Goal: Information Seeking & Learning: Learn about a topic

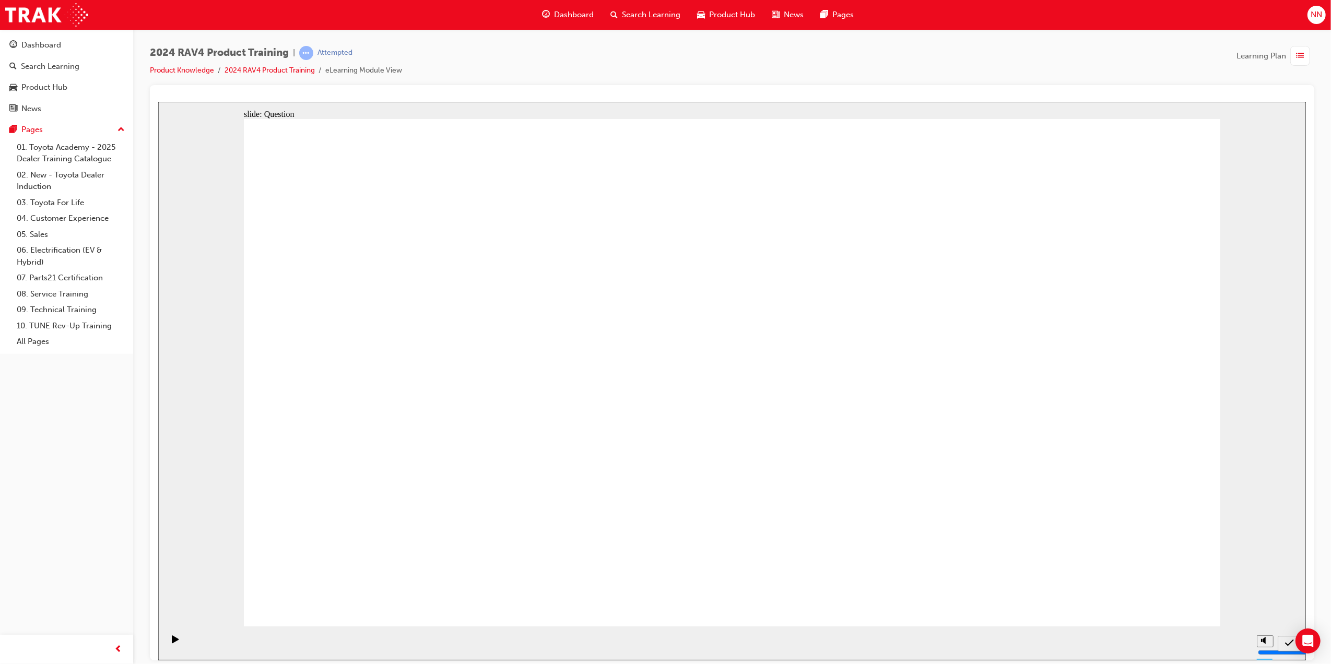
click at [737, 601] on div "OK" at bounding box center [731, 609] width 52 height 16
drag, startPoint x: 503, startPoint y: 589, endPoint x: 488, endPoint y: 530, distance: 60.8
drag, startPoint x: 869, startPoint y: 447, endPoint x: 943, endPoint y: 480, distance: 81.4
drag, startPoint x: 870, startPoint y: 358, endPoint x: 818, endPoint y: 373, distance: 54.5
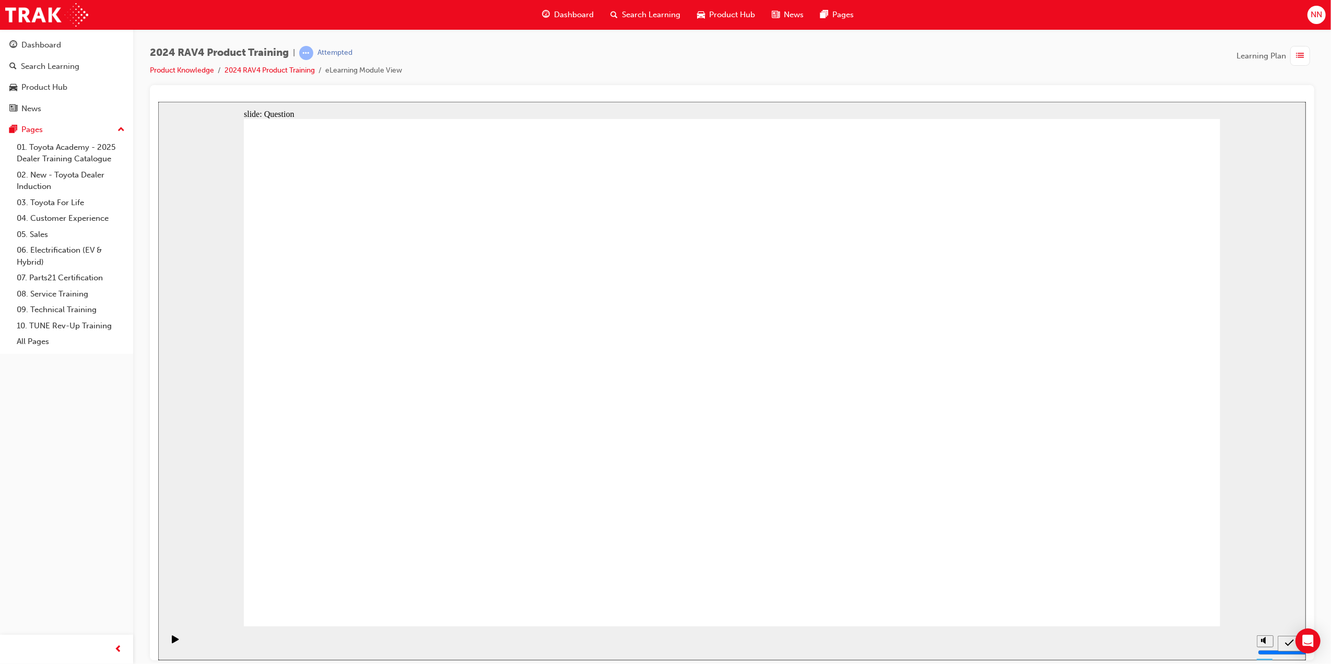
drag, startPoint x: 451, startPoint y: 493, endPoint x: 802, endPoint y: 502, distance: 351.5
drag, startPoint x: 760, startPoint y: 357, endPoint x: 519, endPoint y: 451, distance: 258.1
drag, startPoint x: 975, startPoint y: 356, endPoint x: 652, endPoint y: 463, distance: 340.6
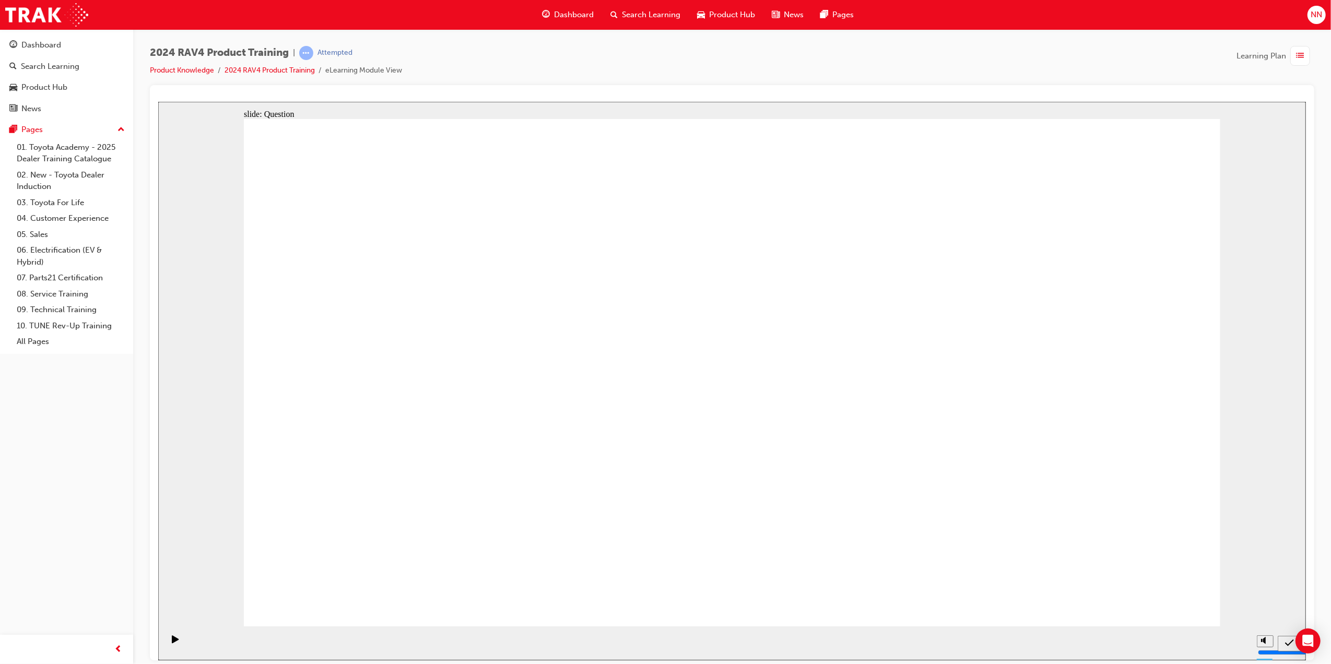
radio input "true"
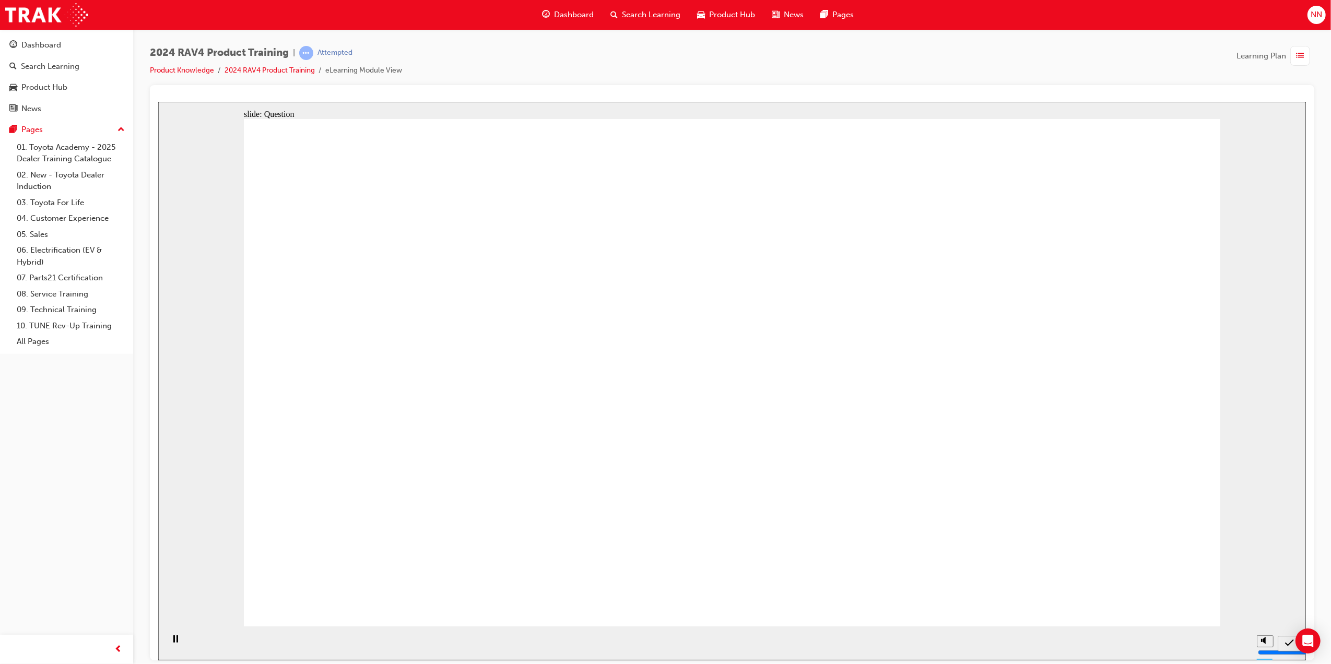
radio input "true"
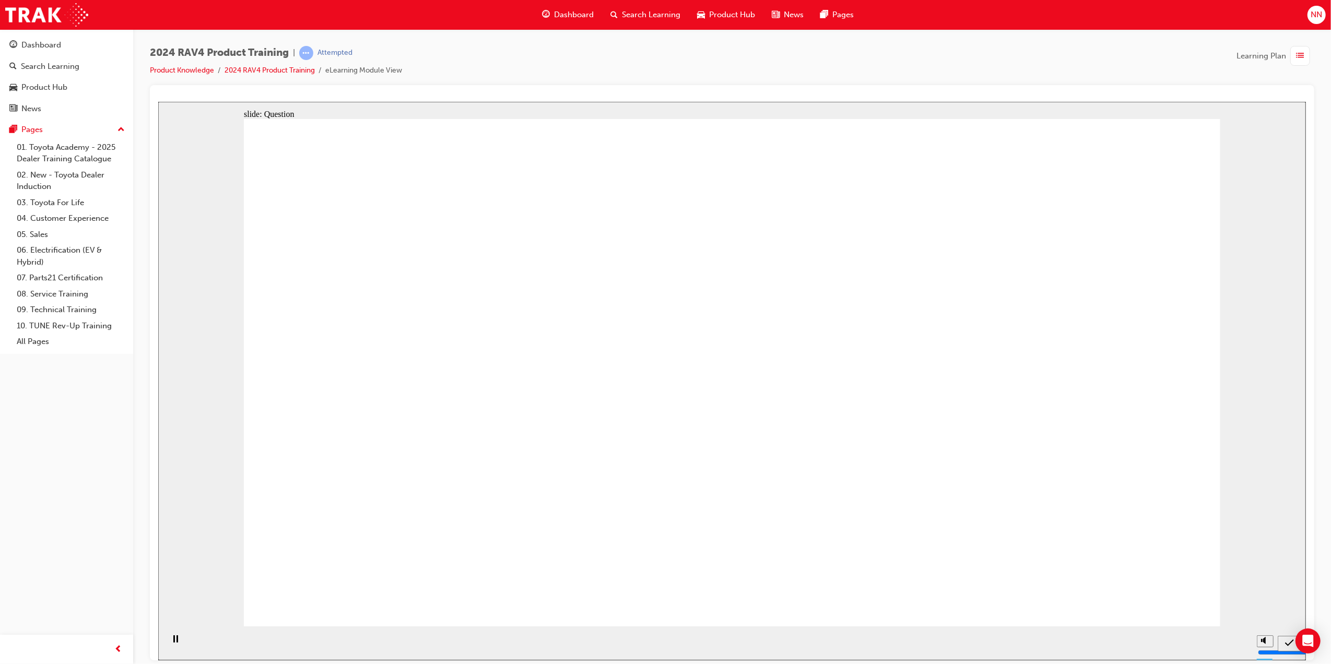
radio input "true"
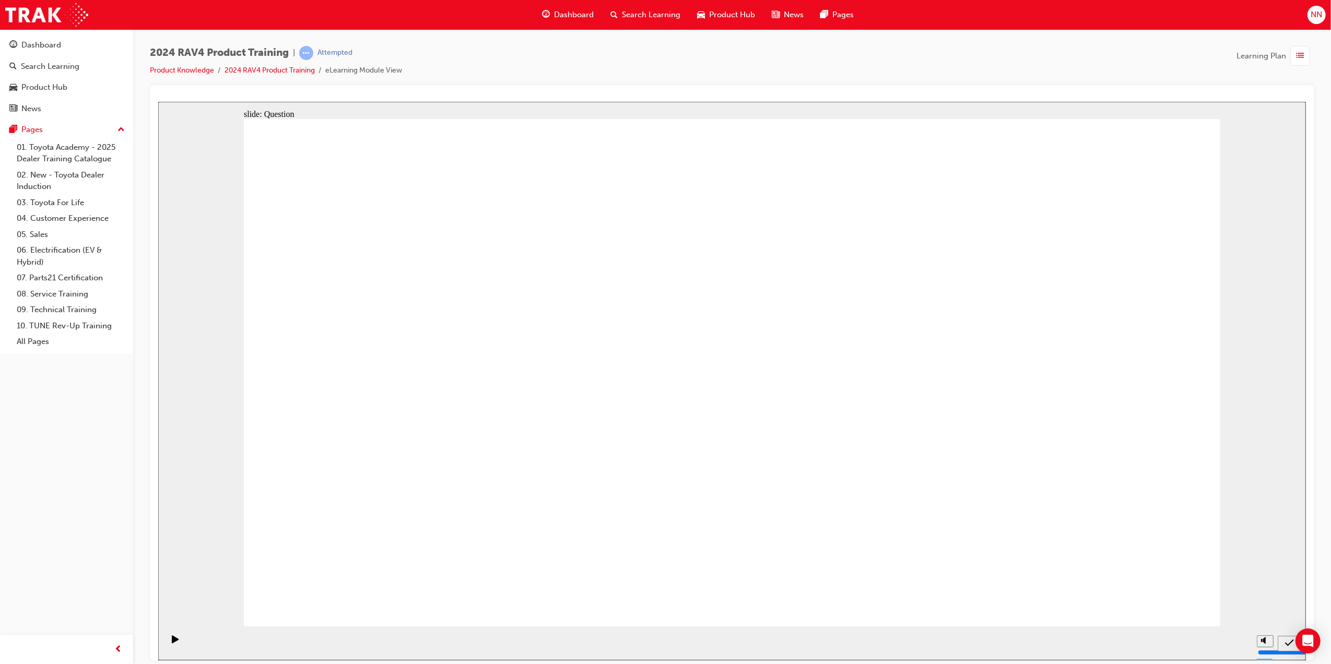
radio input "false"
radio input "true"
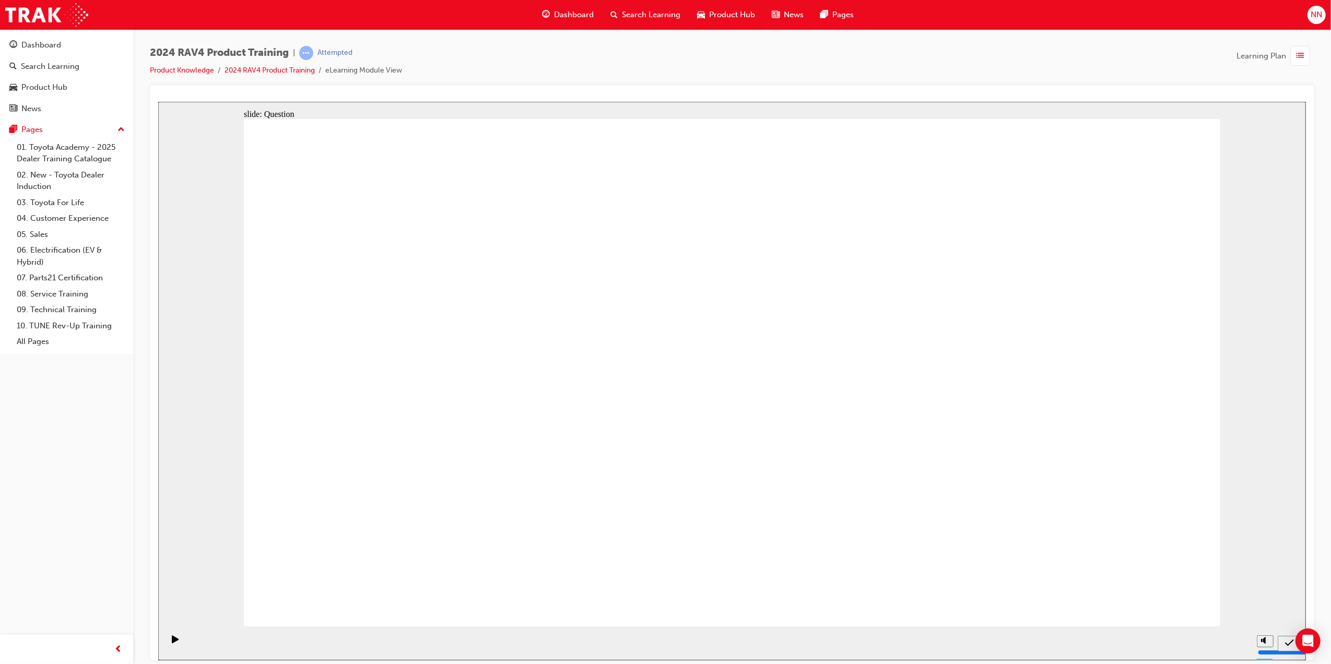
drag, startPoint x: 793, startPoint y: 320, endPoint x: 432, endPoint y: 486, distance: 397.8
drag, startPoint x: 618, startPoint y: 349, endPoint x: 976, endPoint y: 510, distance: 392.1
drag, startPoint x: 1012, startPoint y: 333, endPoint x: 787, endPoint y: 468, distance: 263.2
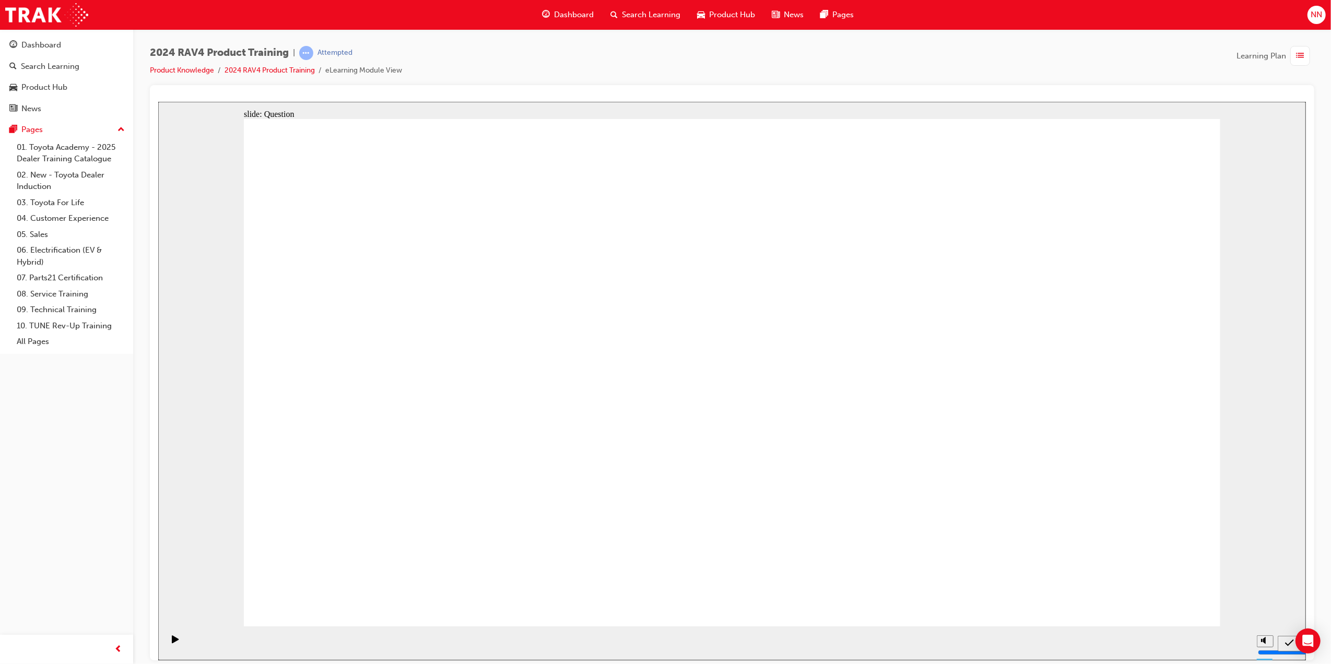
drag, startPoint x: 787, startPoint y: 468, endPoint x: 580, endPoint y: 507, distance: 210.4
drag, startPoint x: 484, startPoint y: 376, endPoint x: 708, endPoint y: 477, distance: 246.1
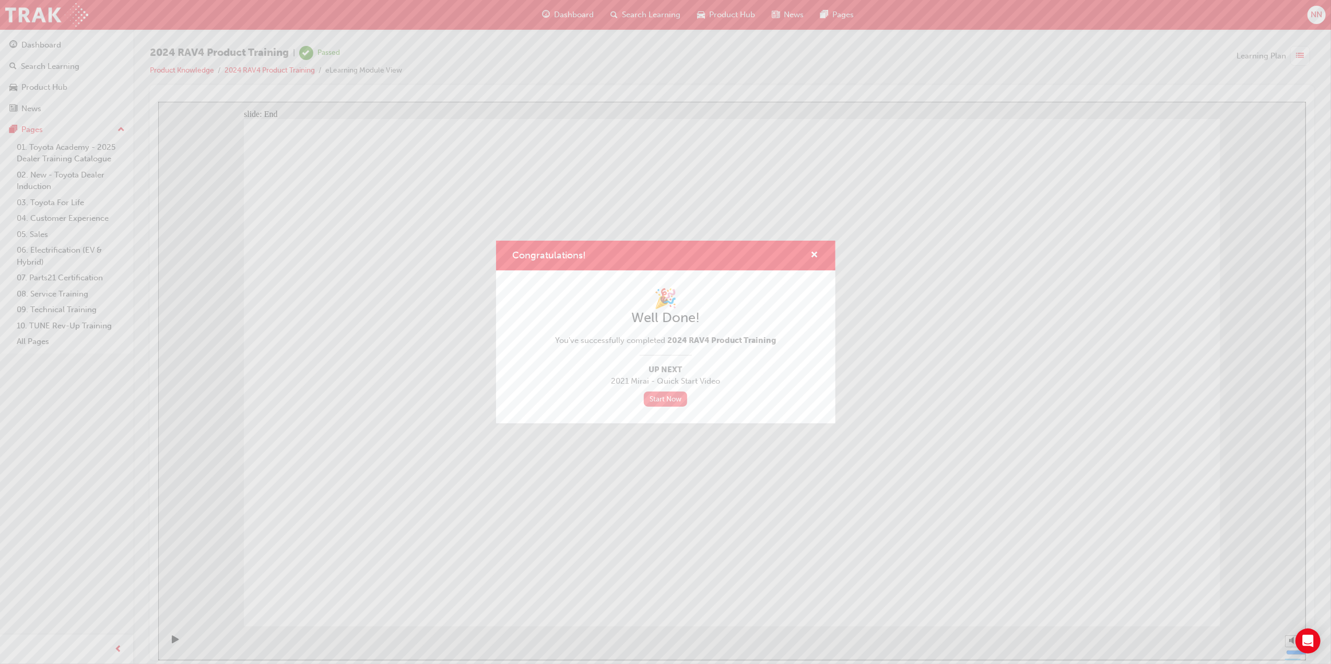
click at [667, 401] on link "Start Now" at bounding box center [666, 399] width 44 height 15
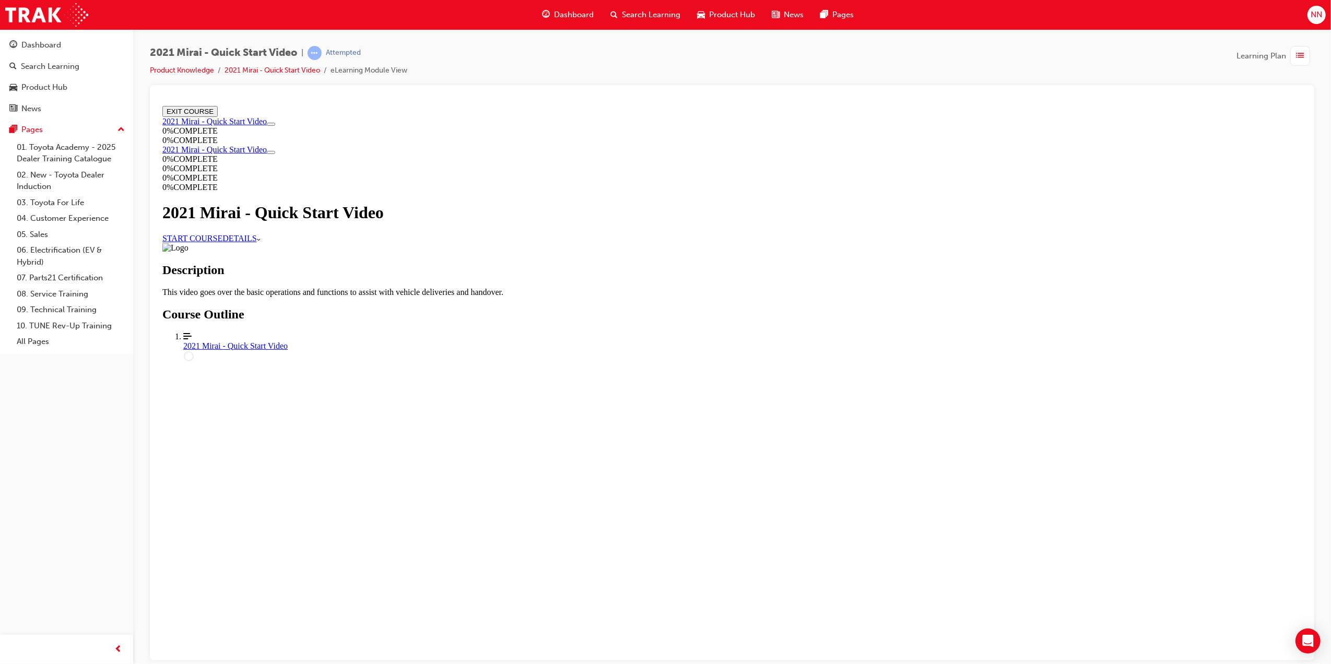
click at [222, 242] on link "START COURSE" at bounding box center [192, 237] width 60 height 9
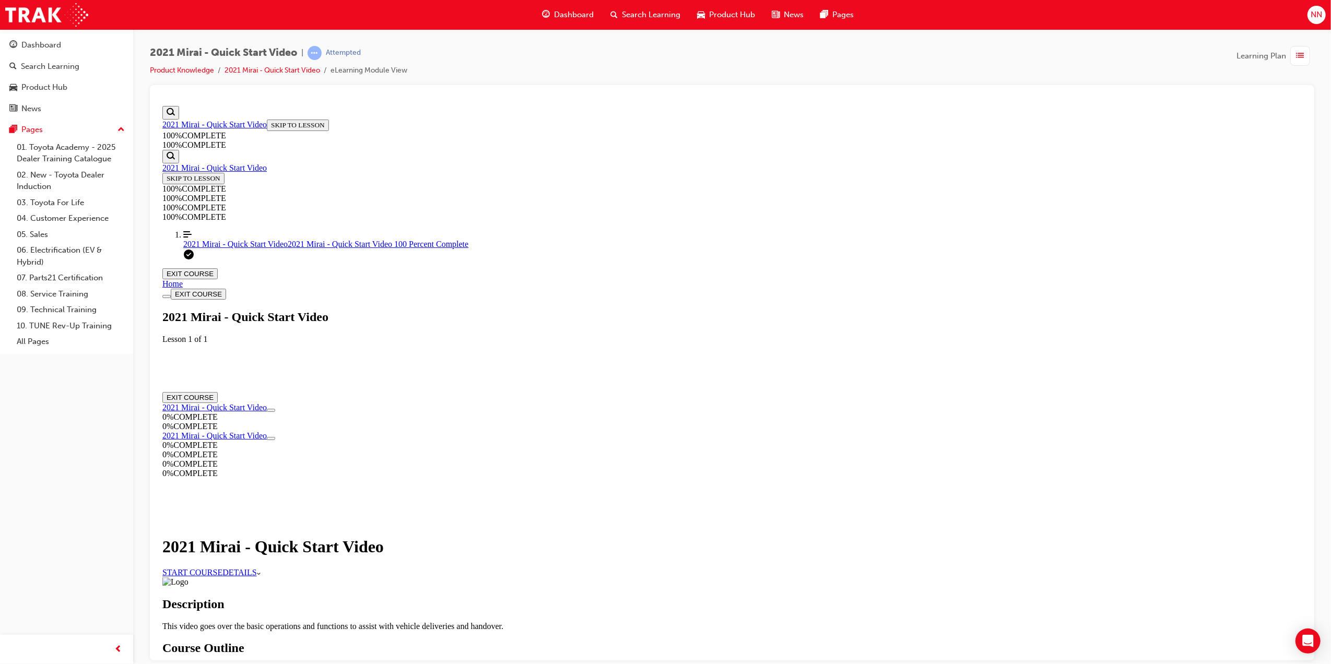
scroll to position [36, 0]
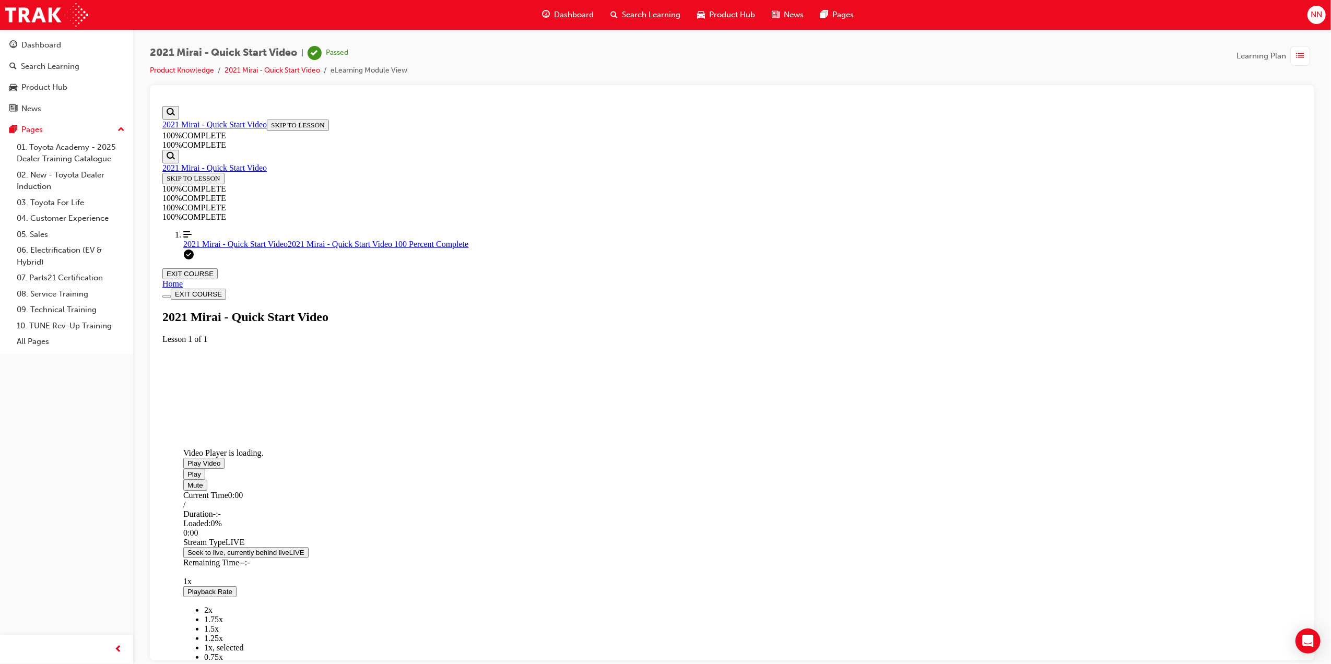
click at [187, 459] on span "Video player. You can use the space bar to toggle playback and arrow keys to sc…" at bounding box center [187, 463] width 0 height 8
click at [339, 397] on div "Video Player is loading. Play Video Play Mute Current Time 0:00 / Duration -:- …" at bounding box center [261, 407] width 157 height 78
drag, startPoint x: 561, startPoint y: 554, endPoint x: 920, endPoint y: 557, distance: 359.2
click at [851, 547] on div "Loaded : 5.11% 5:19 0:08" at bounding box center [517, 532] width 668 height 28
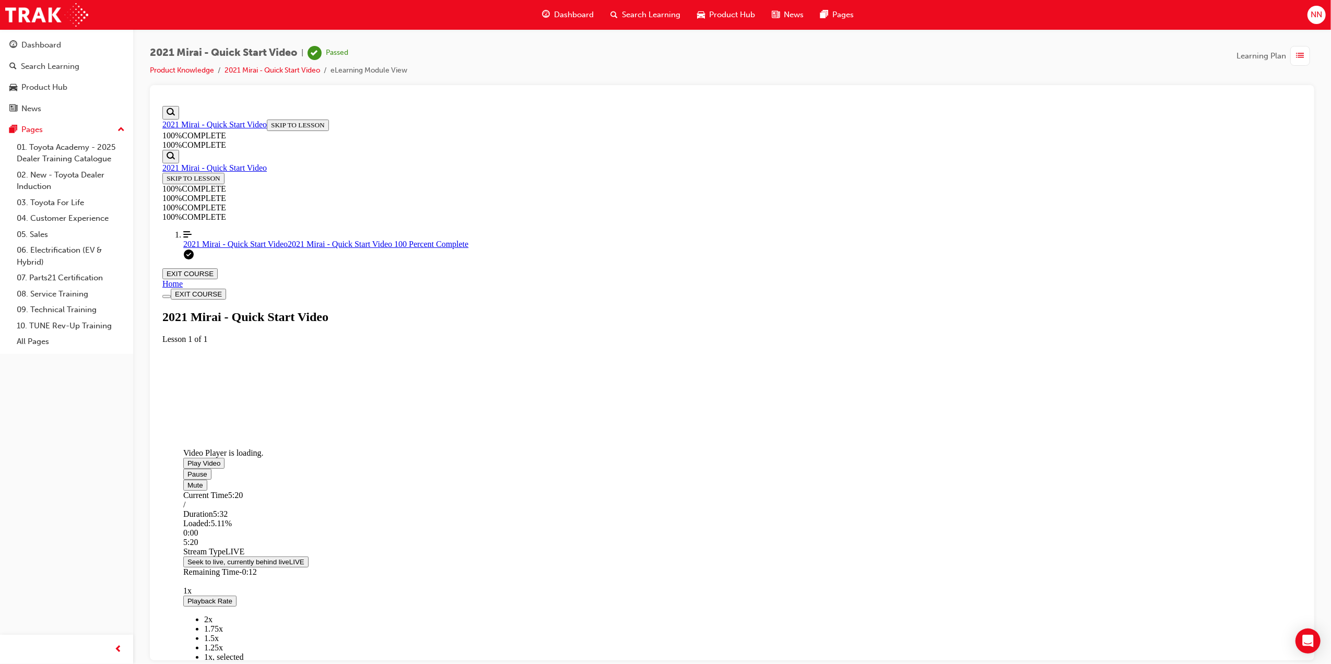
click at [187, 478] on span "Video player. You can use the space bar to toggle playback and arrow keys to sc…" at bounding box center [187, 474] width 0 height 8
click at [1203, 368] on div "Video Player is loading. Play Video Play Mute Current Time 0:00 / Duration 5:32…" at bounding box center [731, 368] width 1139 height 0
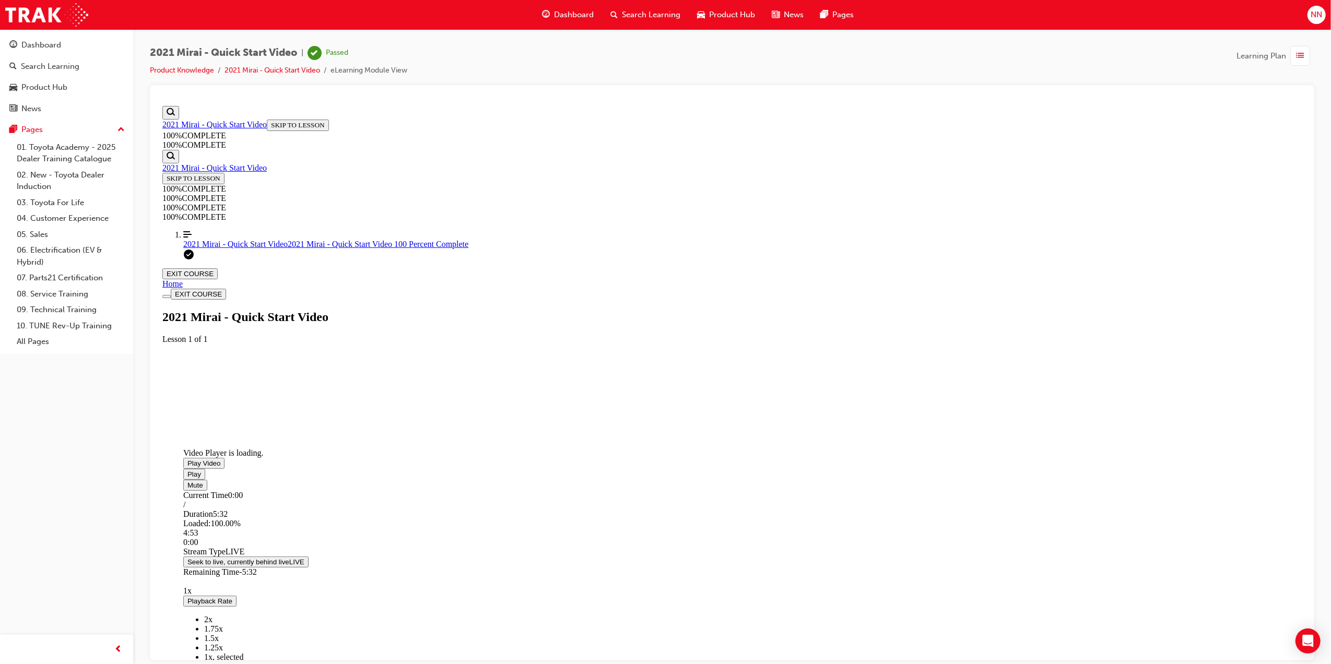
drag, startPoint x: 611, startPoint y: 570, endPoint x: 612, endPoint y: 564, distance: 5.3
click at [612, 547] on div "Loaded : 100.00% 4:53 0:00" at bounding box center [517, 532] width 668 height 28
click at [851, 547] on div "Loaded : 100.00% 5:09 0:52" at bounding box center [517, 532] width 668 height 28
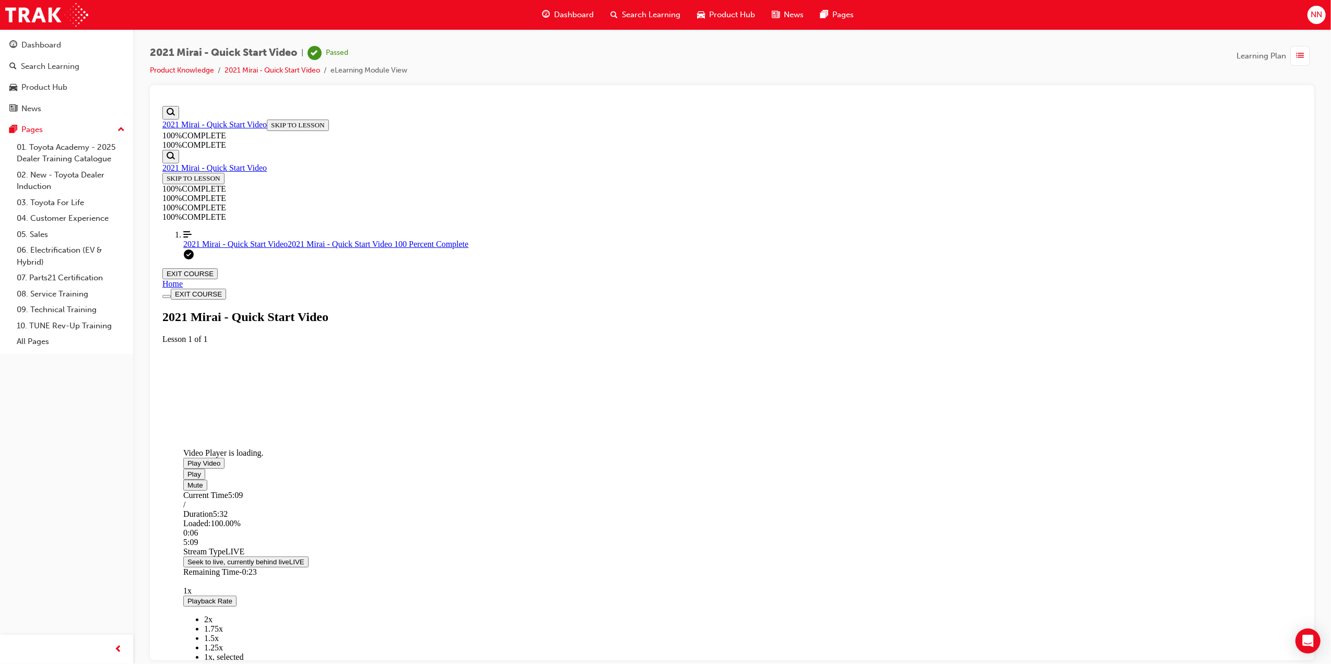
click at [187, 478] on span "Video player. You can use the space bar to toggle playback and arrow keys to sc…" at bounding box center [187, 474] width 0 height 8
click at [1290, 56] on div "button" at bounding box center [1300, 56] width 20 height 20
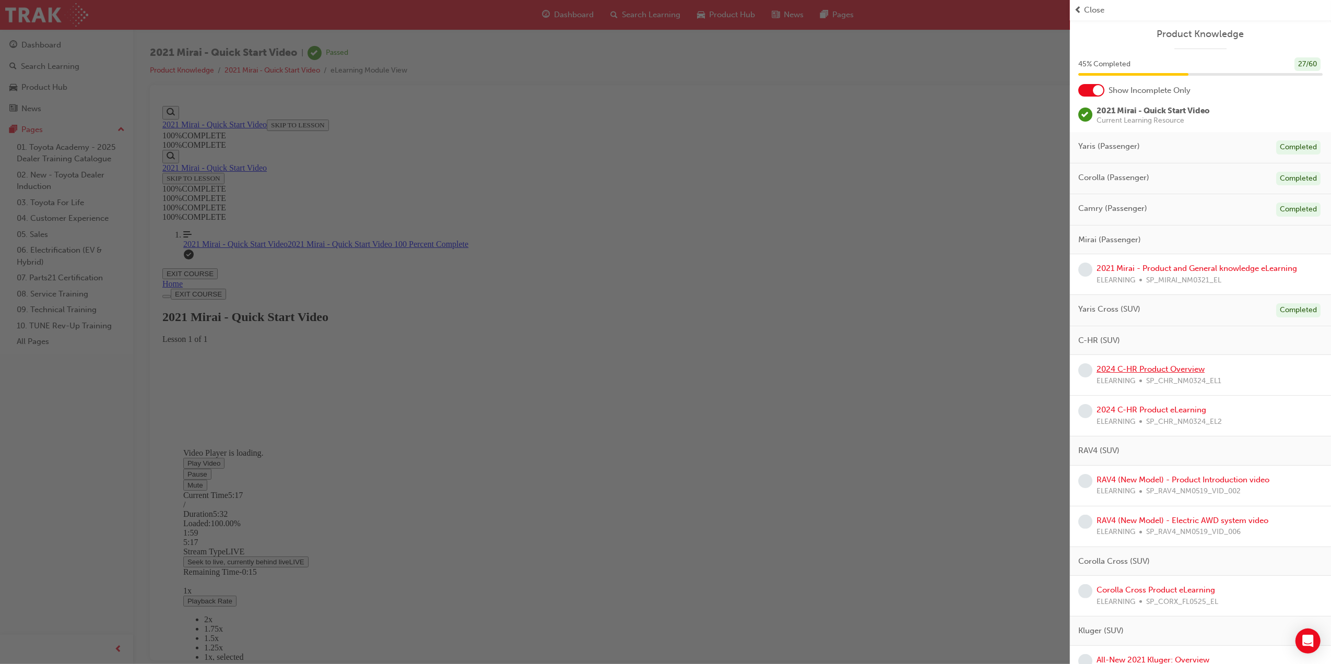
drag, startPoint x: 1193, startPoint y: 373, endPoint x: 1147, endPoint y: 282, distance: 101.8
click at [1193, 373] on link "2024 C-HR Product Overview" at bounding box center [1150, 368] width 108 height 9
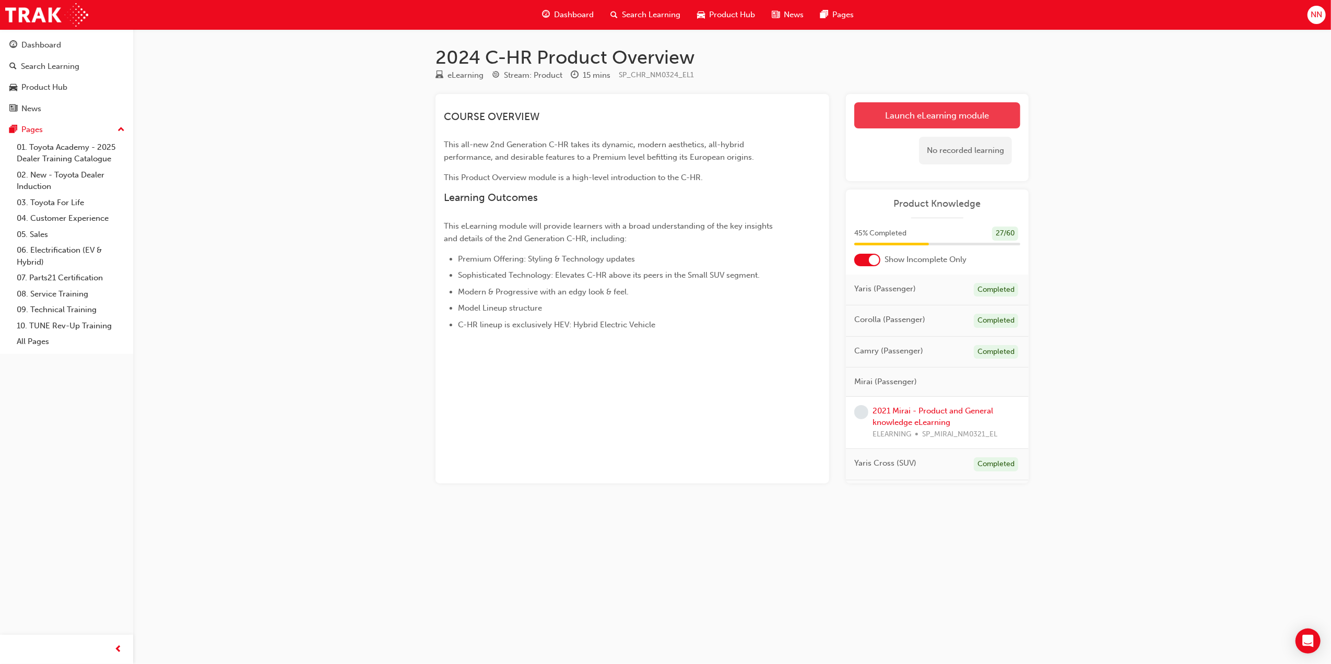
click at [941, 110] on link "Launch eLearning module" at bounding box center [937, 115] width 166 height 26
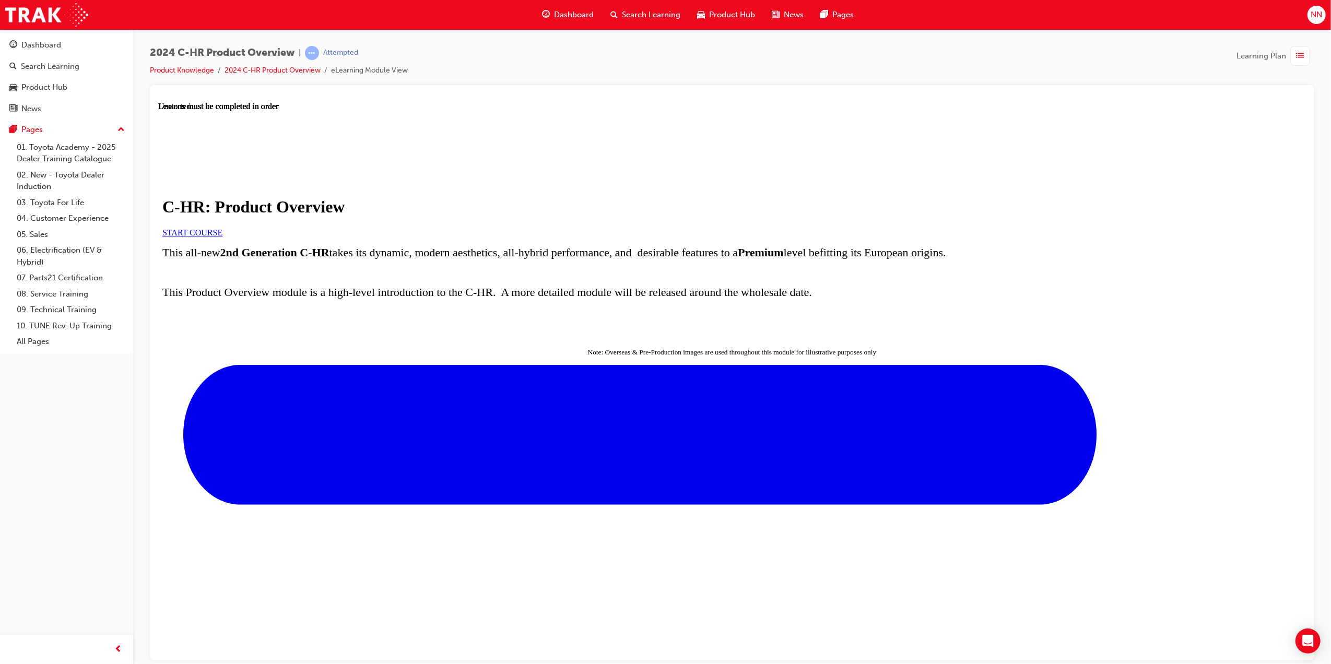
scroll to position [151, 0]
click at [222, 228] on span "START COURSE" at bounding box center [192, 232] width 60 height 9
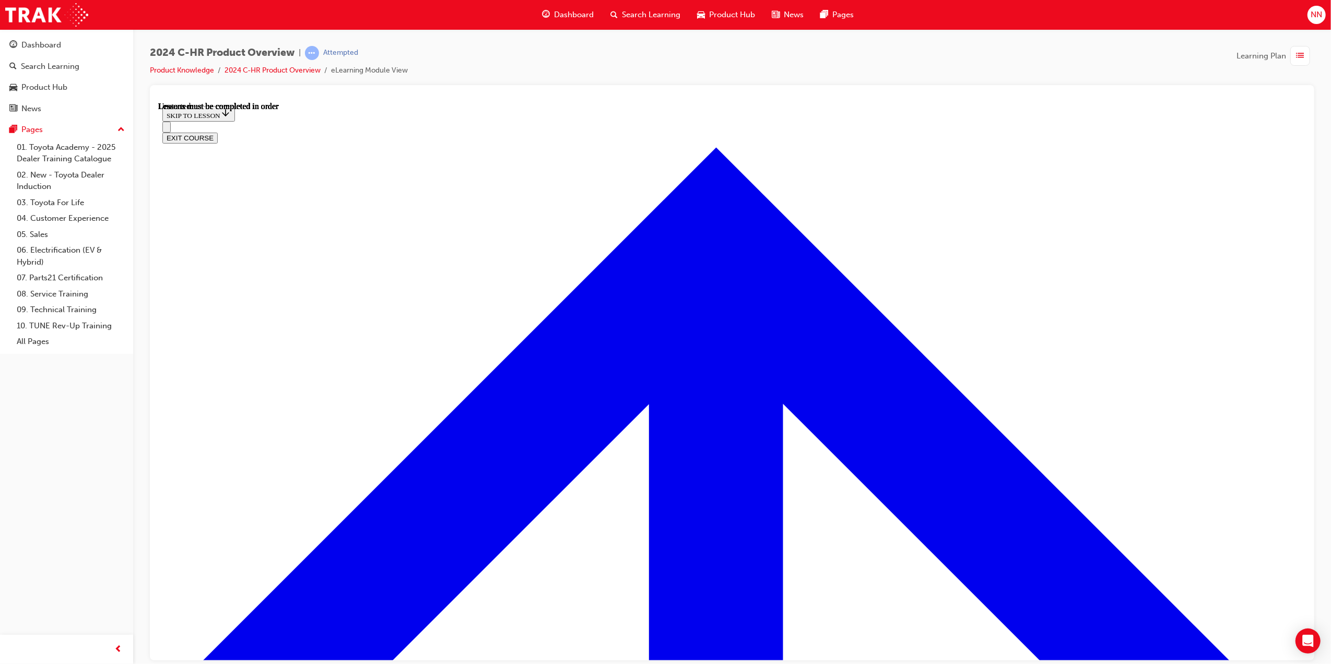
scroll to position [37, 0]
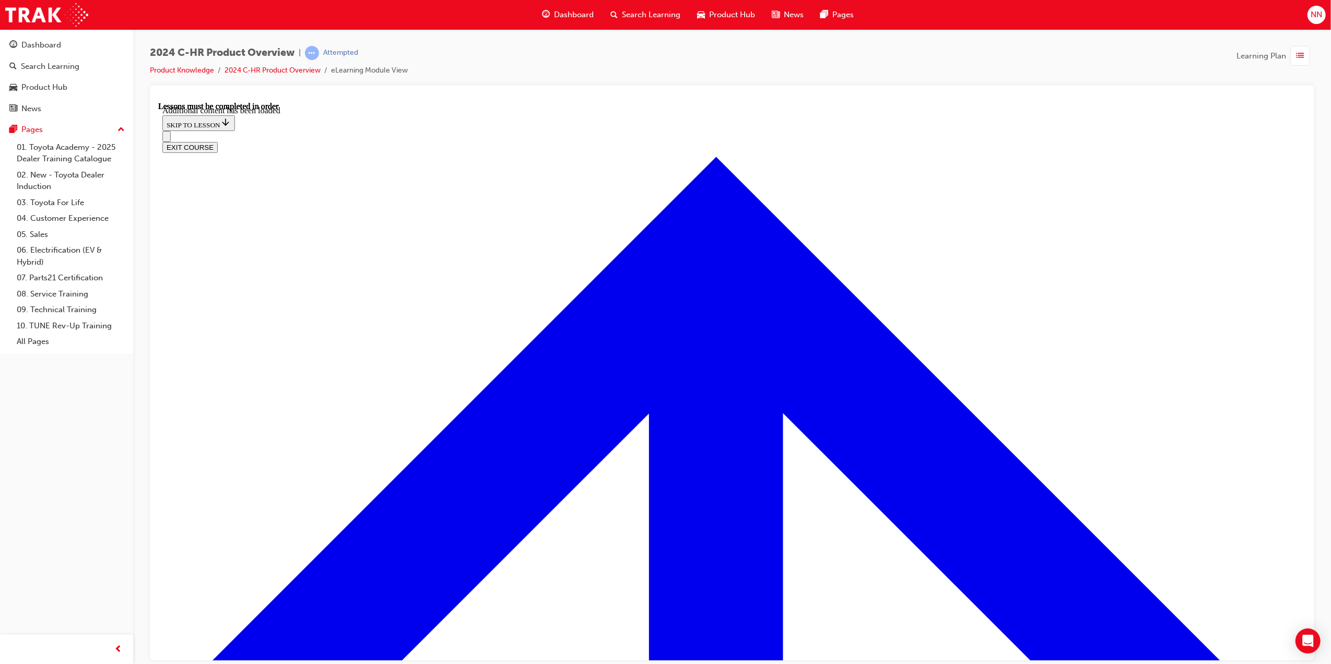
scroll to position [2651, 0]
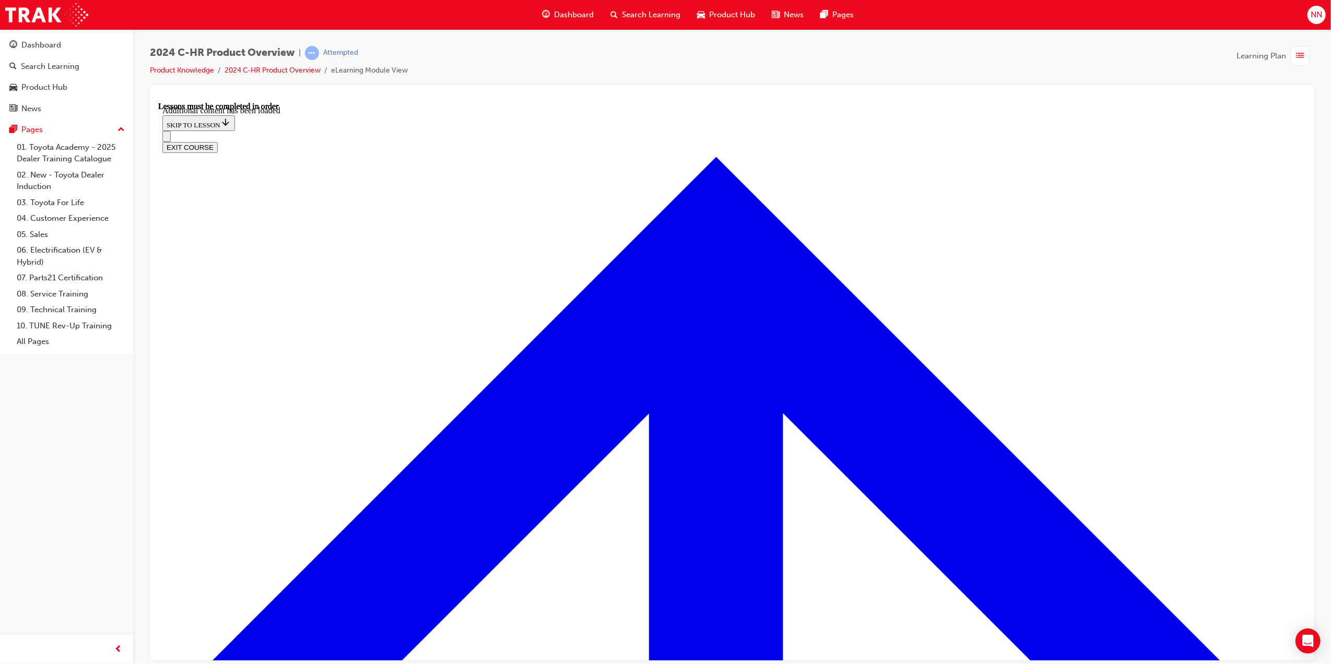
radio input "true"
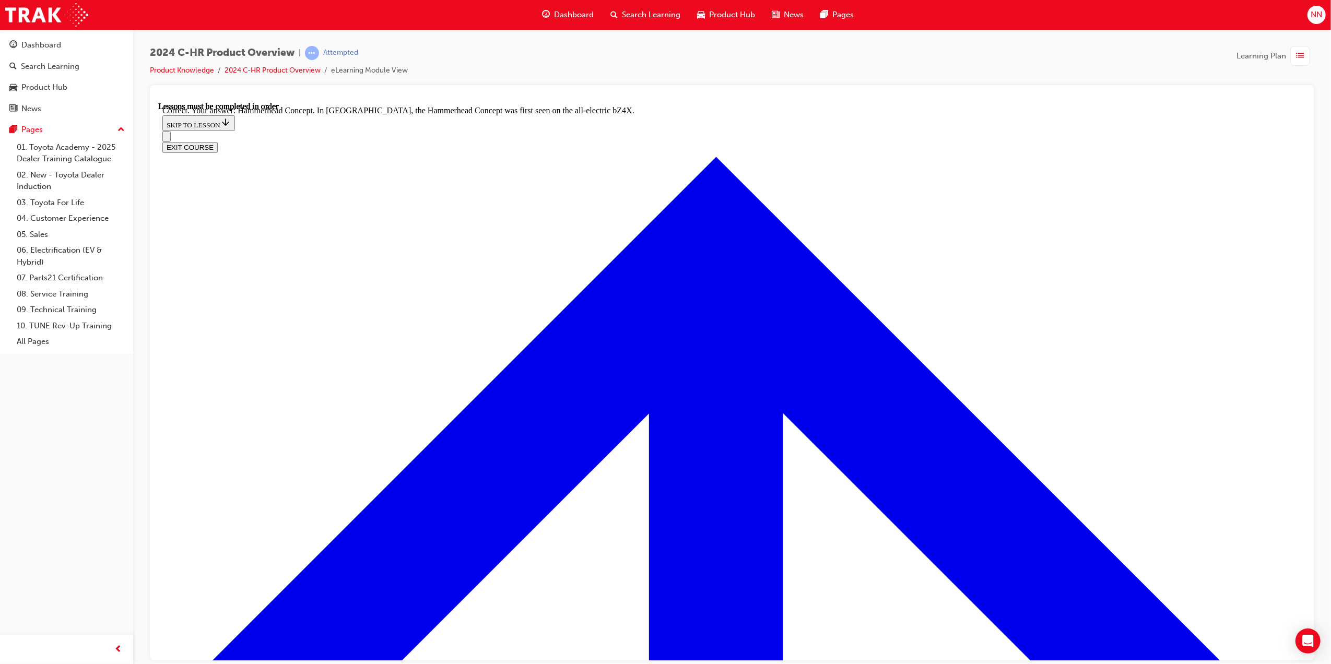
radio input "true"
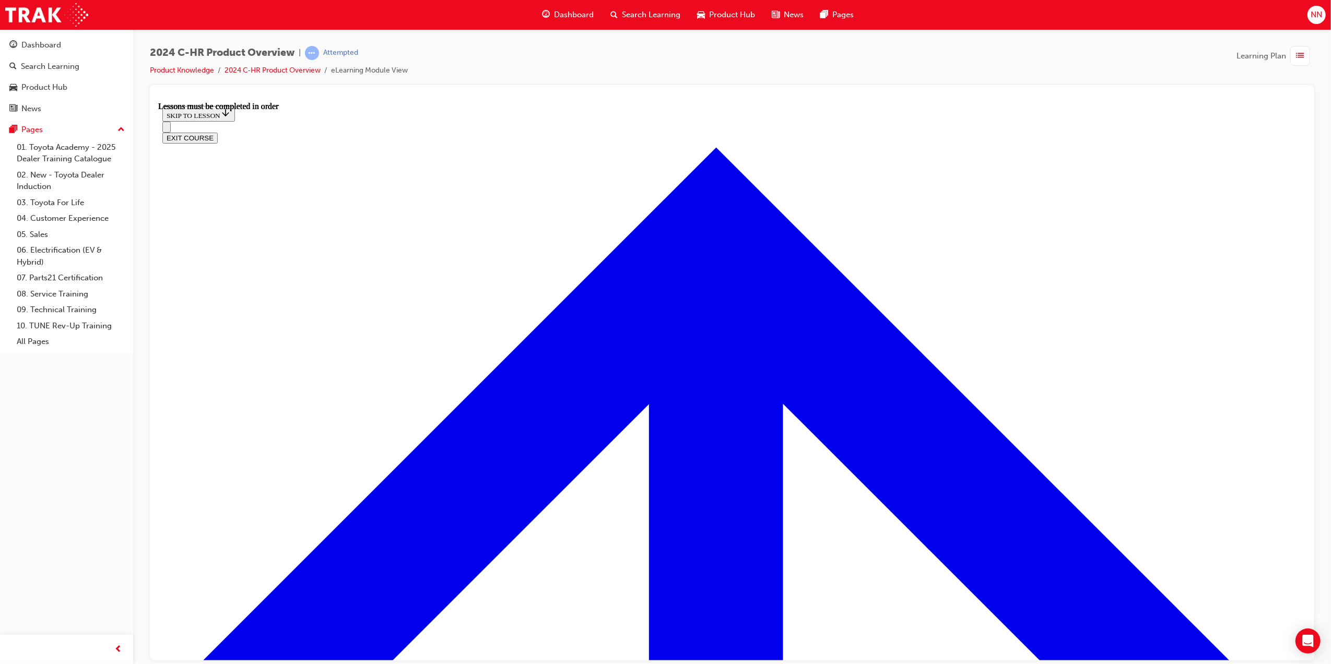
scroll to position [1707, 0]
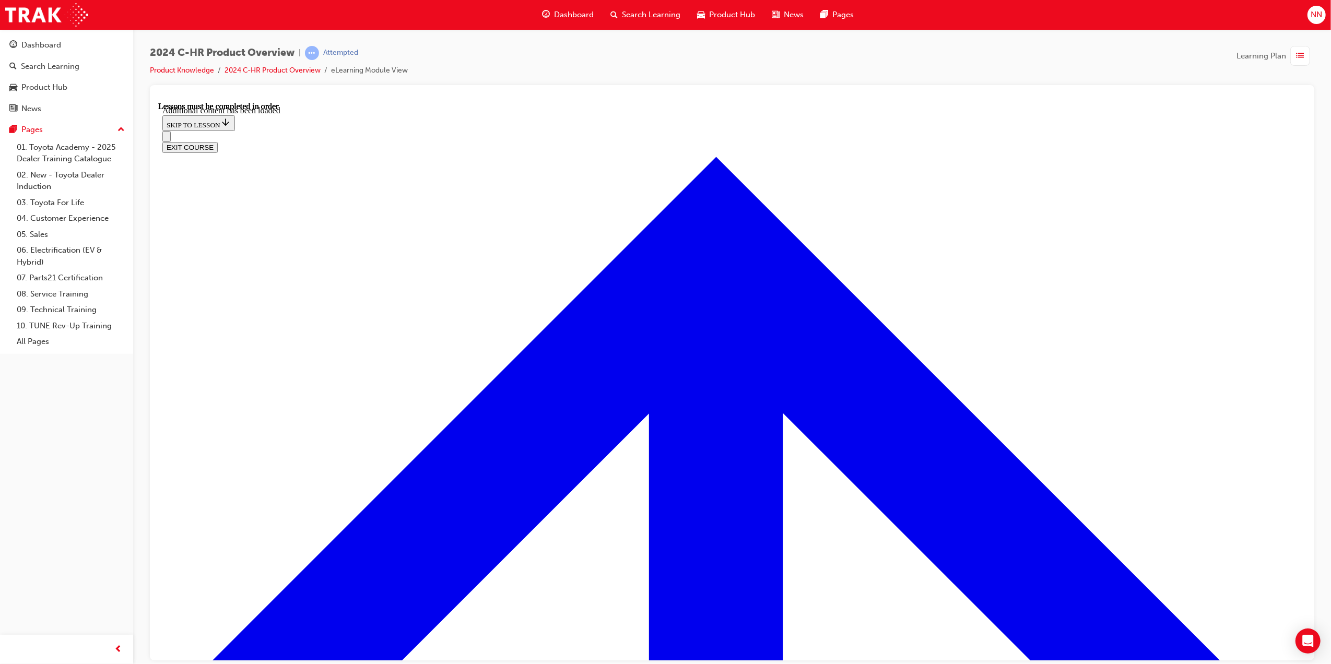
scroll to position [1988, 0]
radio input "true"
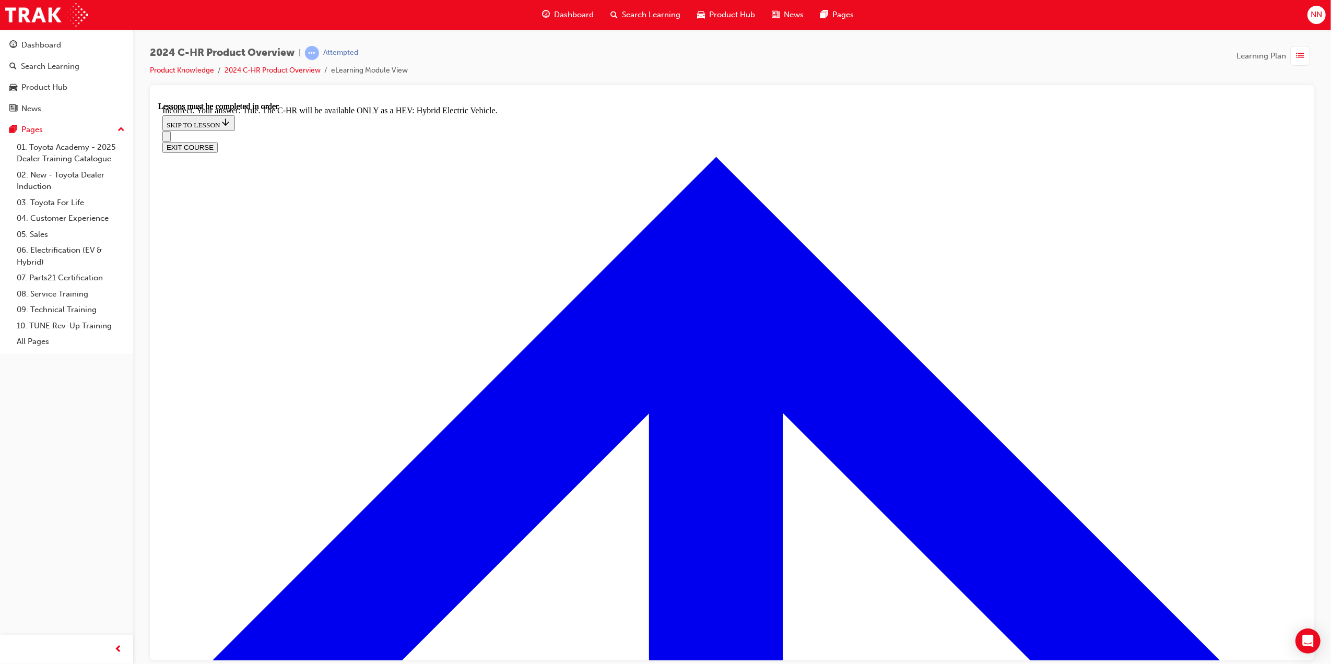
scroll to position [2103, 0]
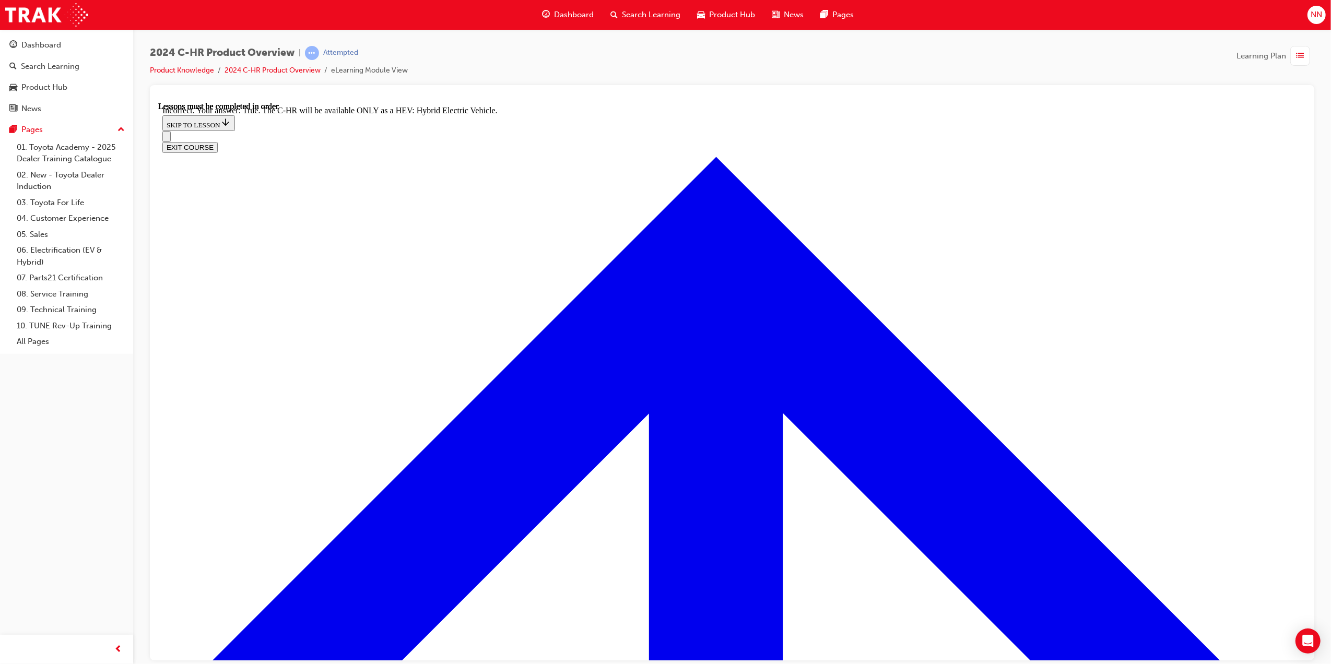
radio input "true"
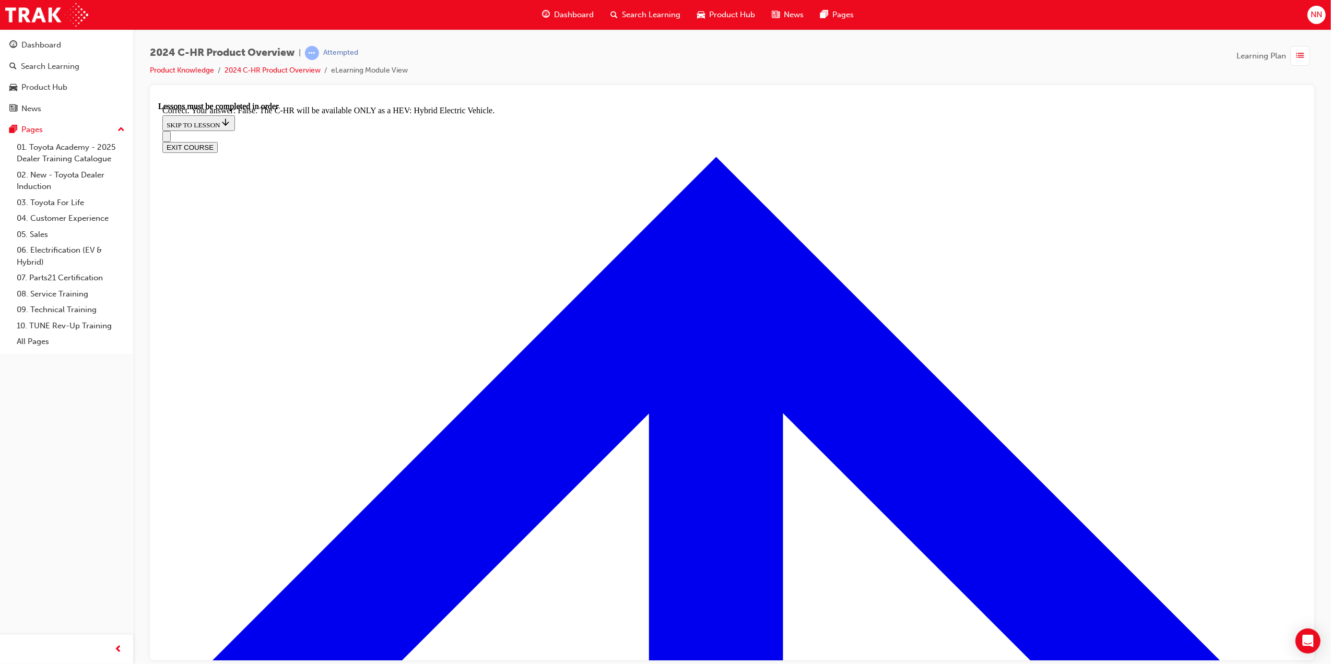
checkbox input "true"
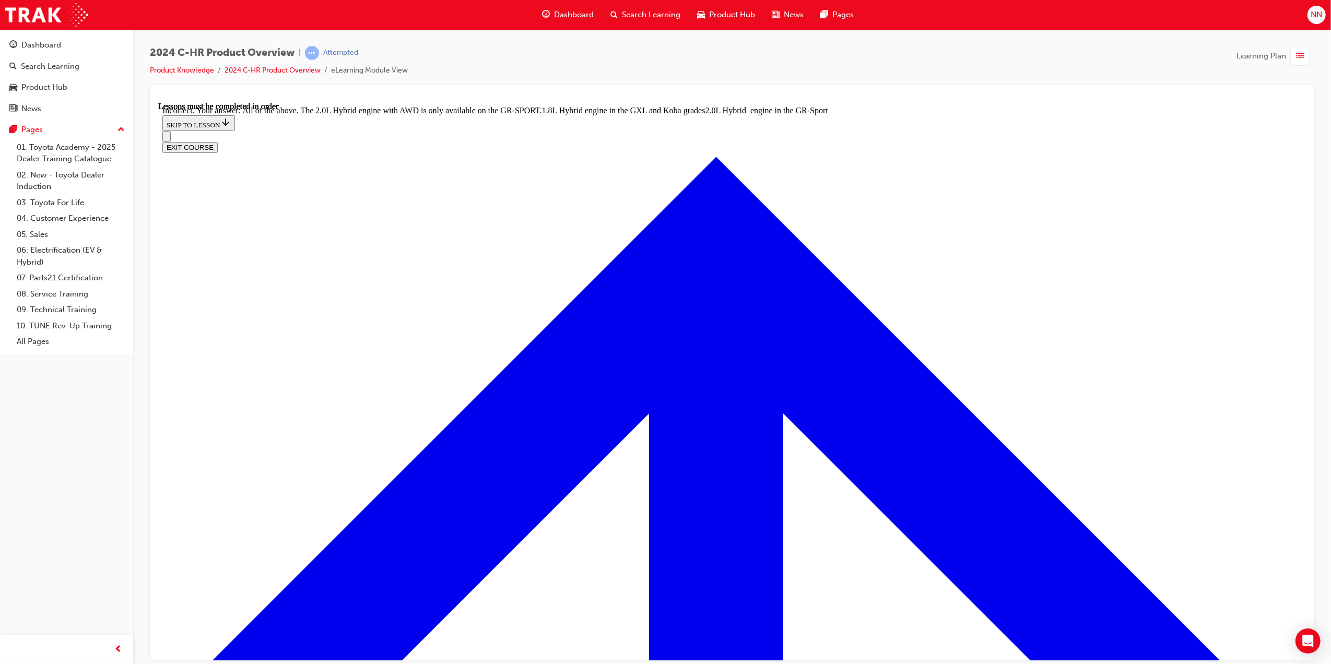
drag, startPoint x: 740, startPoint y: 576, endPoint x: 734, endPoint y: 572, distance: 7.5
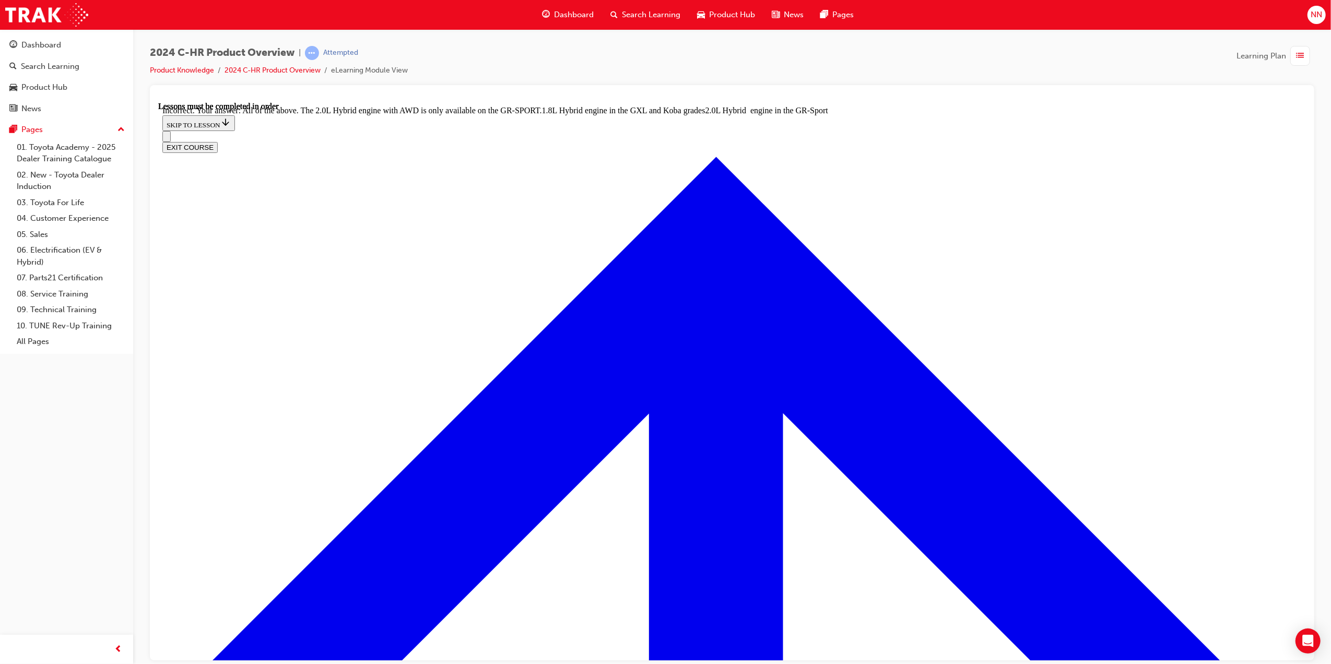
checkbox input "false"
drag, startPoint x: 574, startPoint y: 382, endPoint x: 580, endPoint y: 418, distance: 36.0
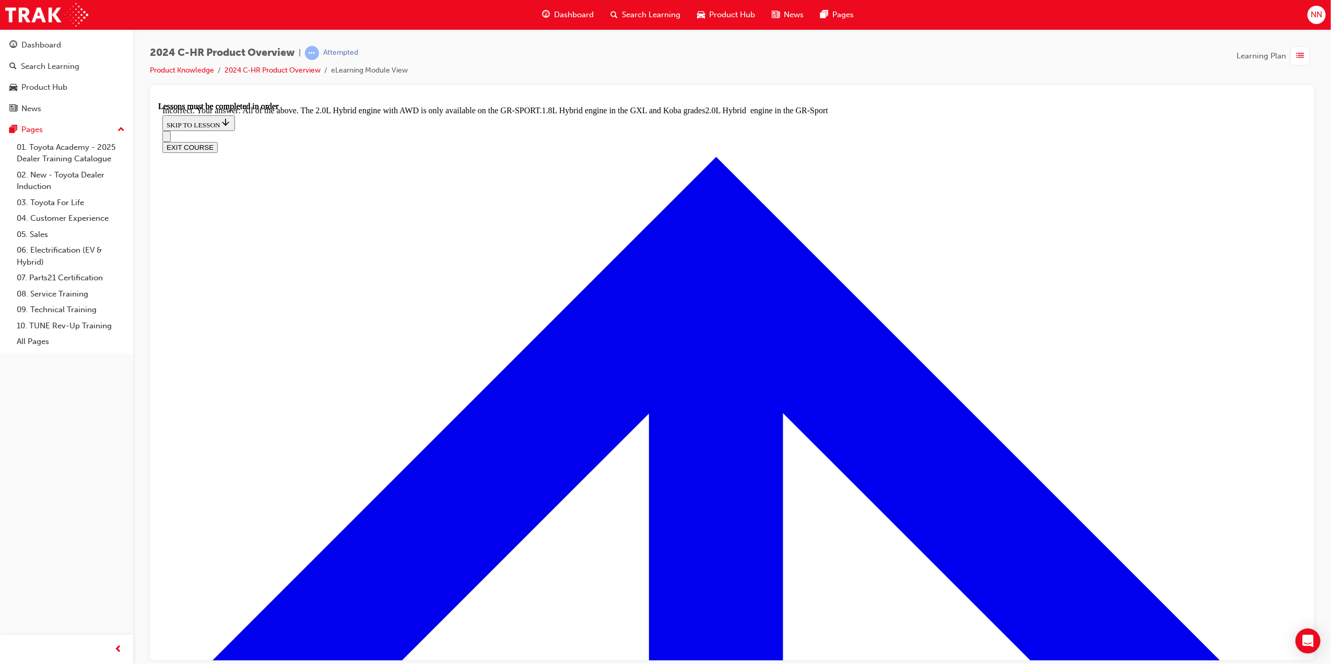
checkbox input "true"
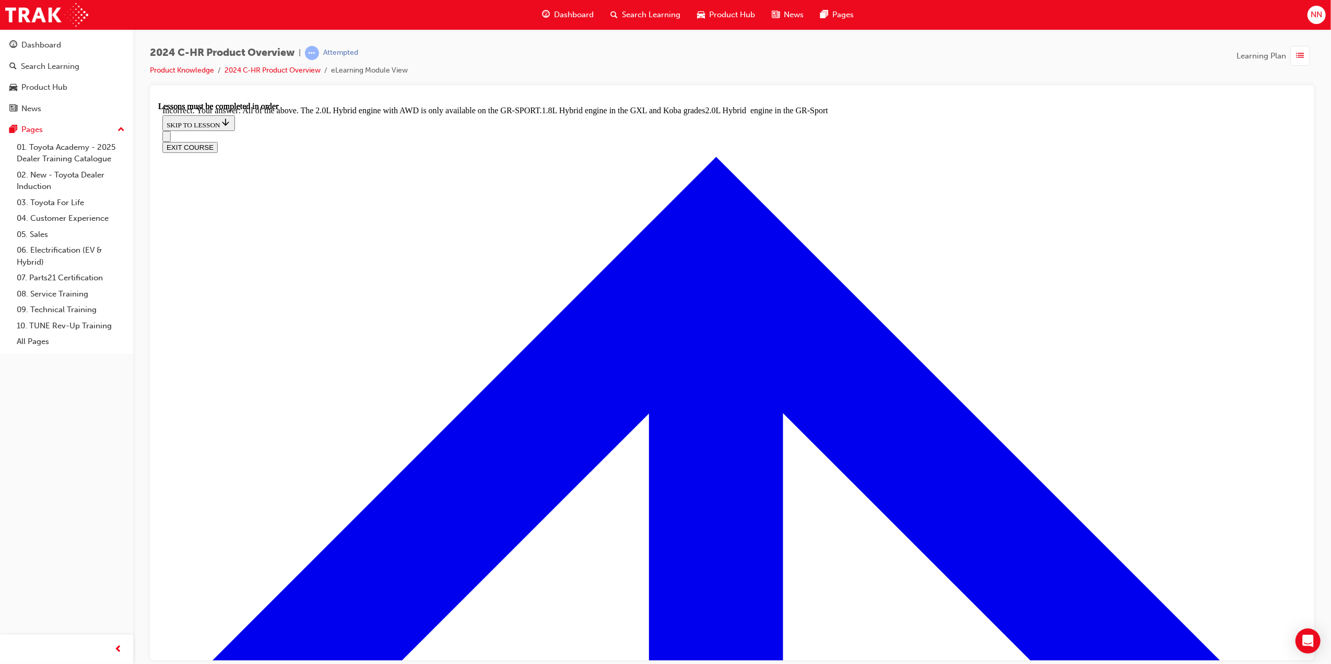
checkbox input "false"
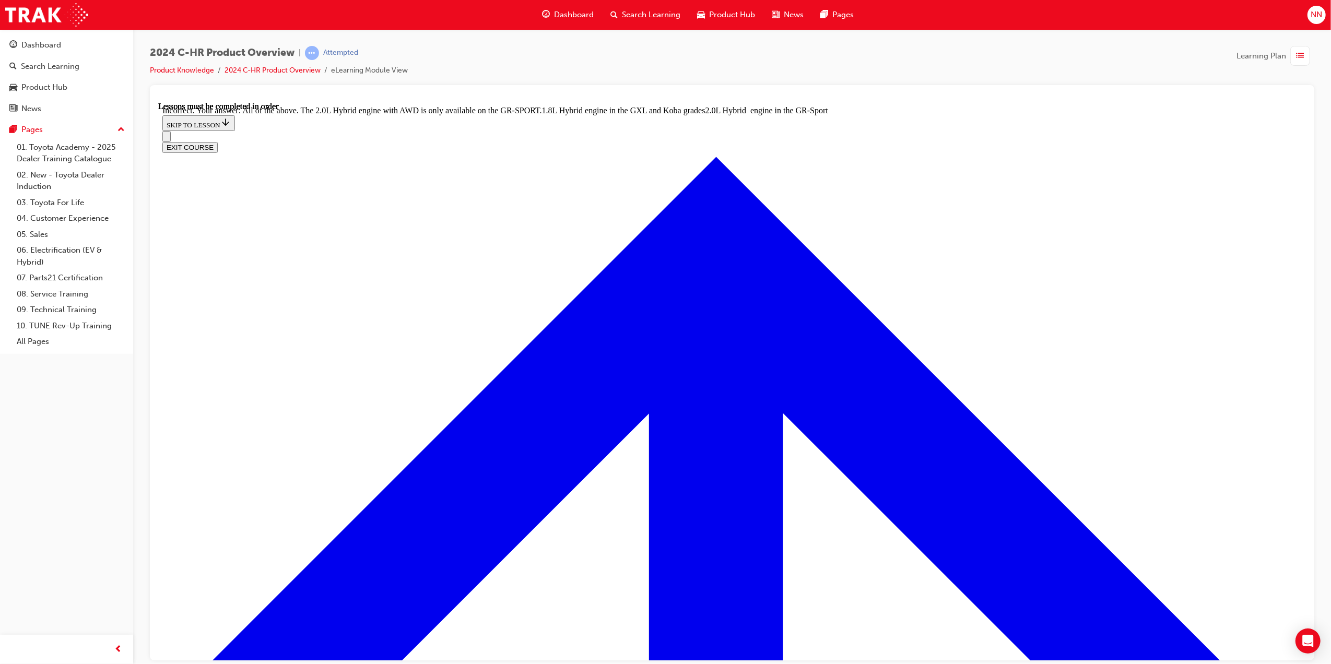
checkbox input "false"
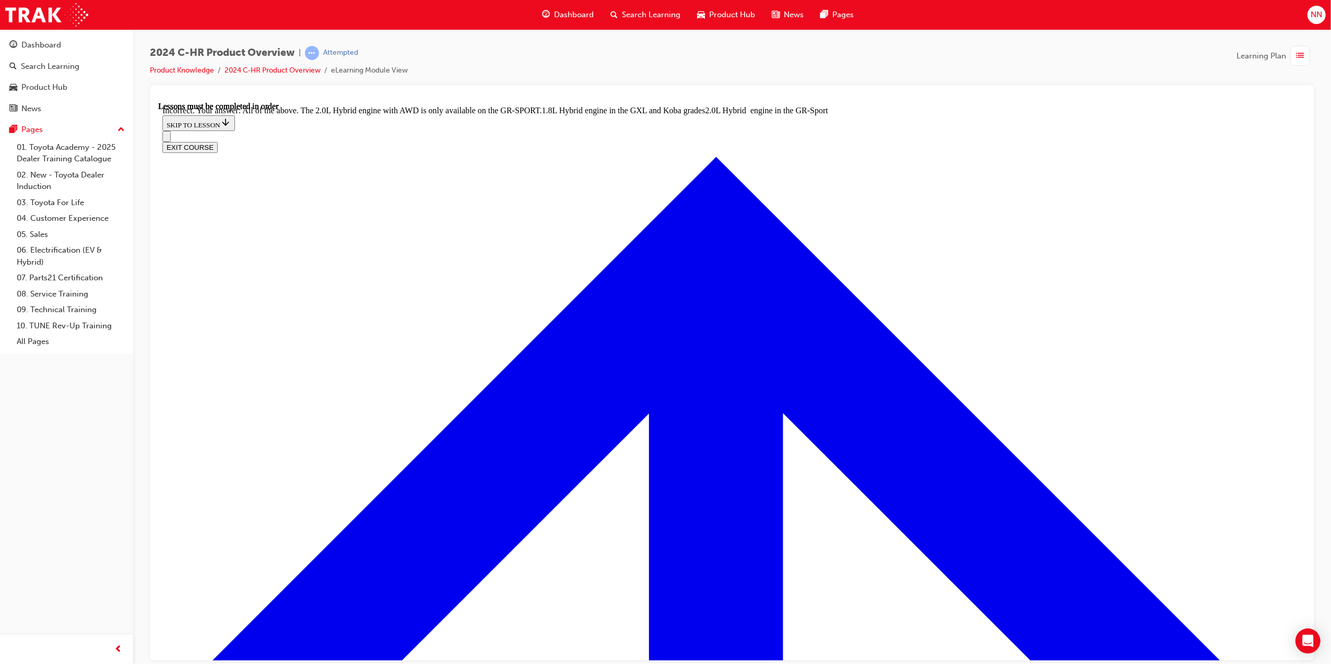
drag, startPoint x: 573, startPoint y: 376, endPoint x: 577, endPoint y: 415, distance: 39.4
checkbox input "true"
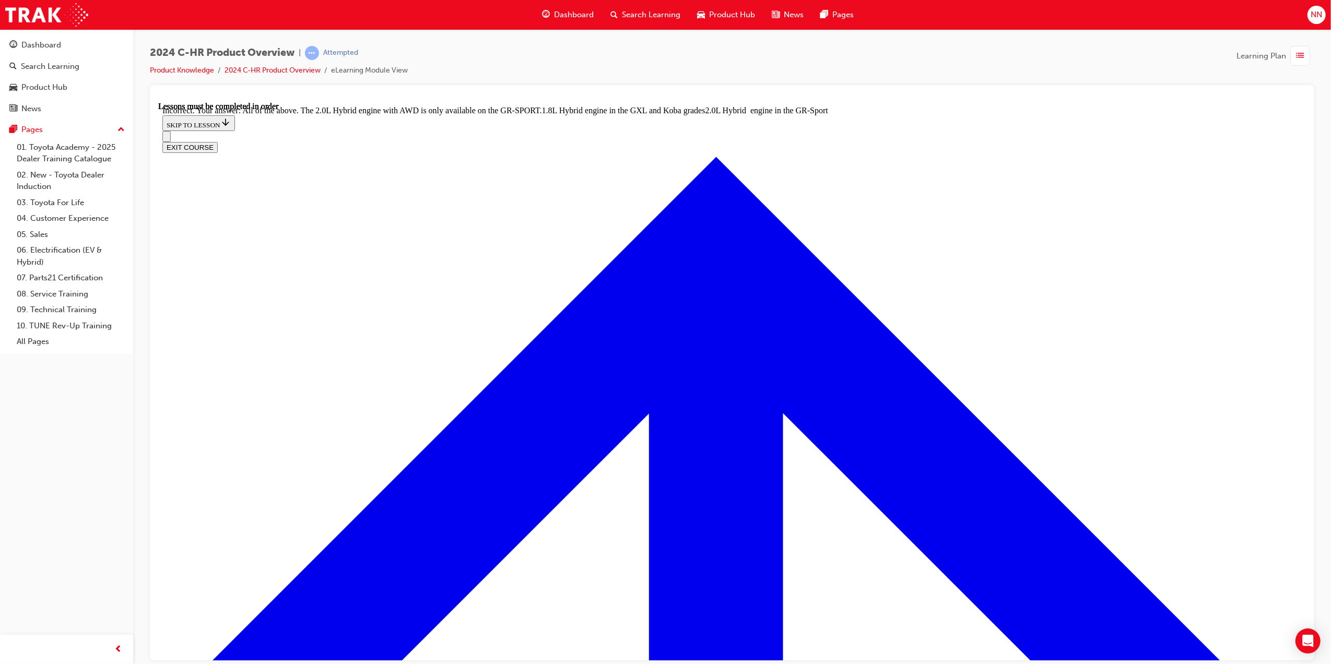
checkbox input "true"
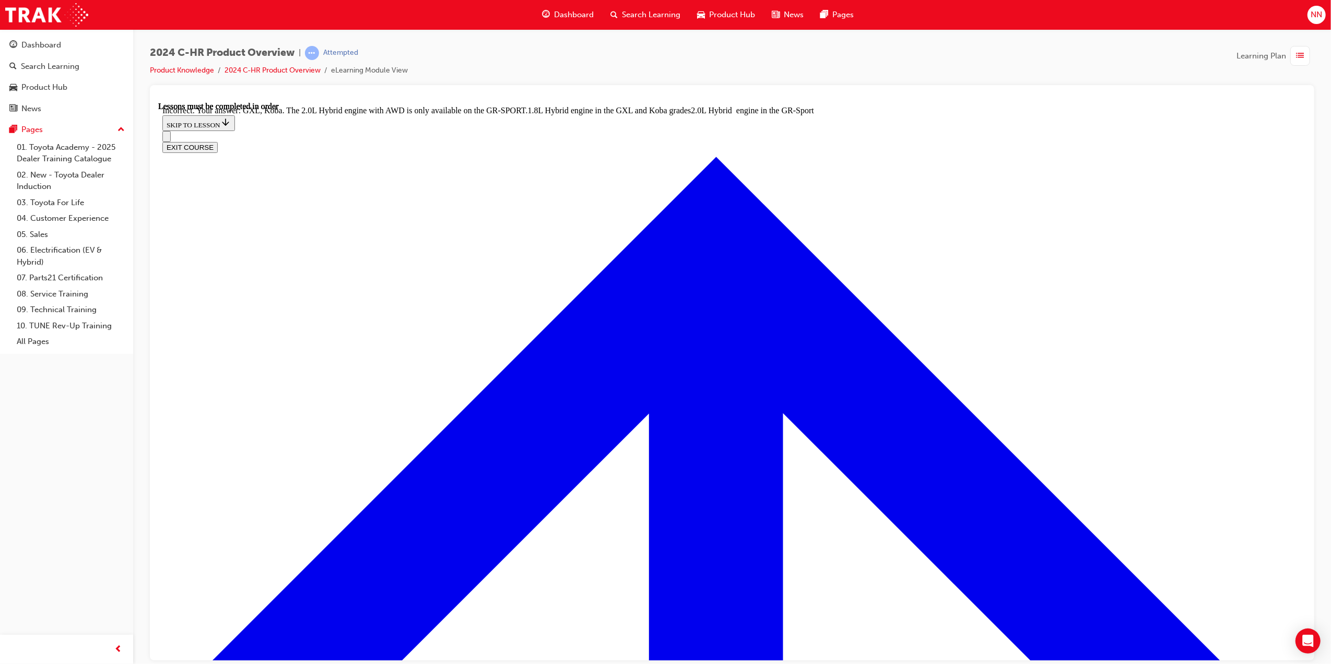
checkbox input "true"
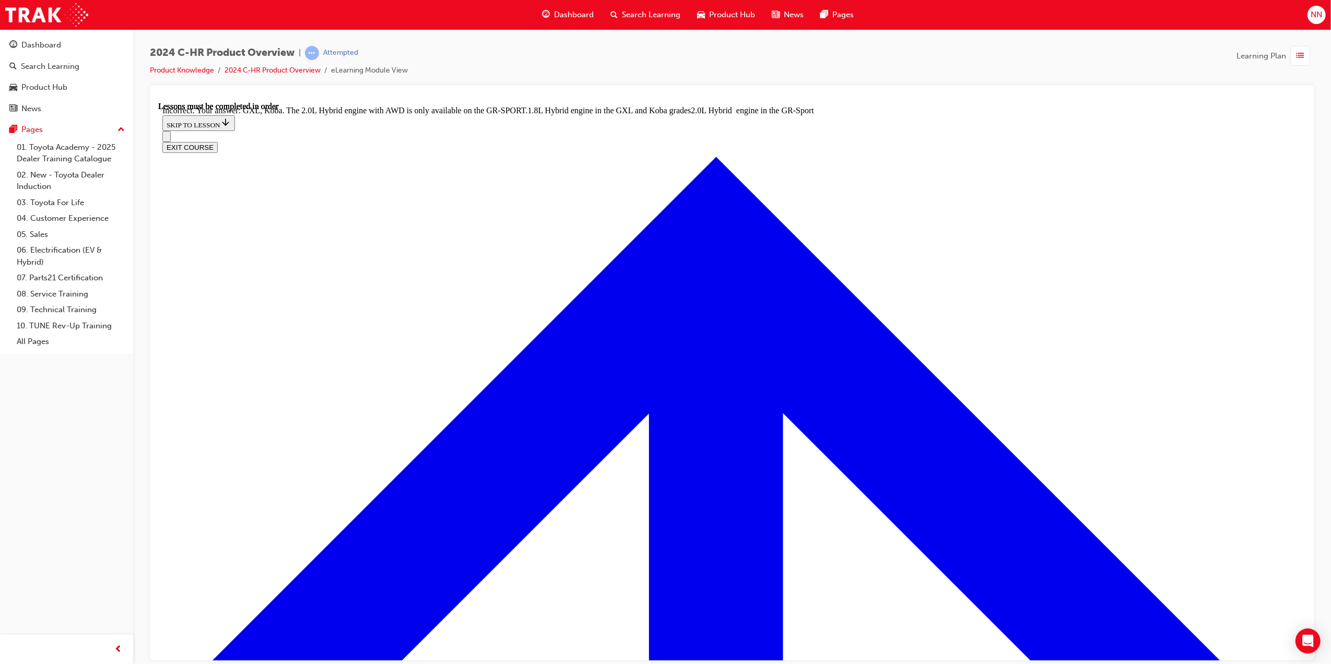
drag, startPoint x: 588, startPoint y: 547, endPoint x: 614, endPoint y: 551, distance: 26.4
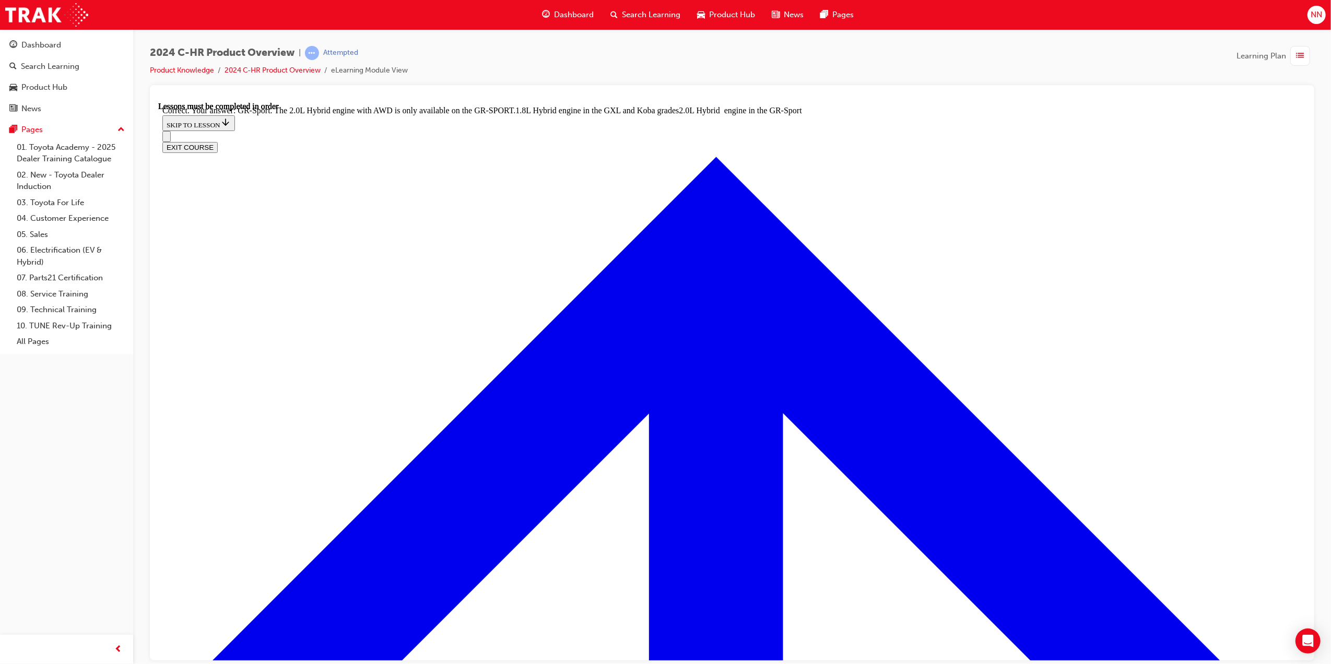
radio input "true"
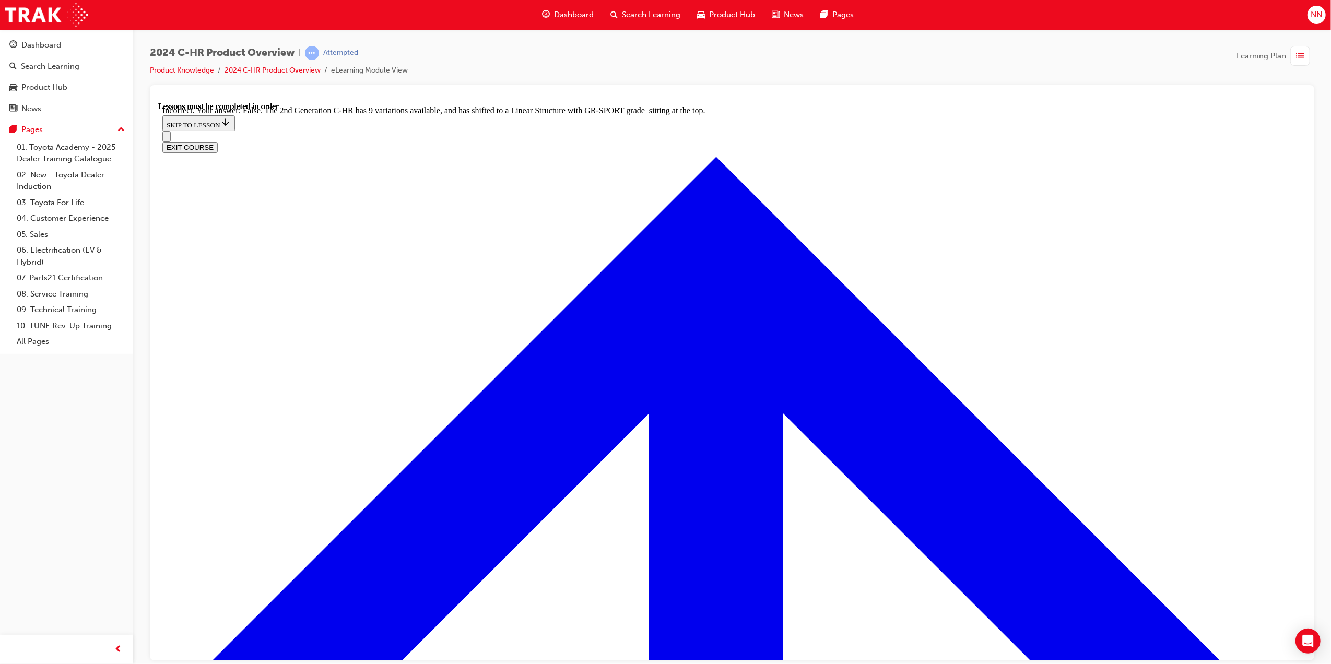
radio input "true"
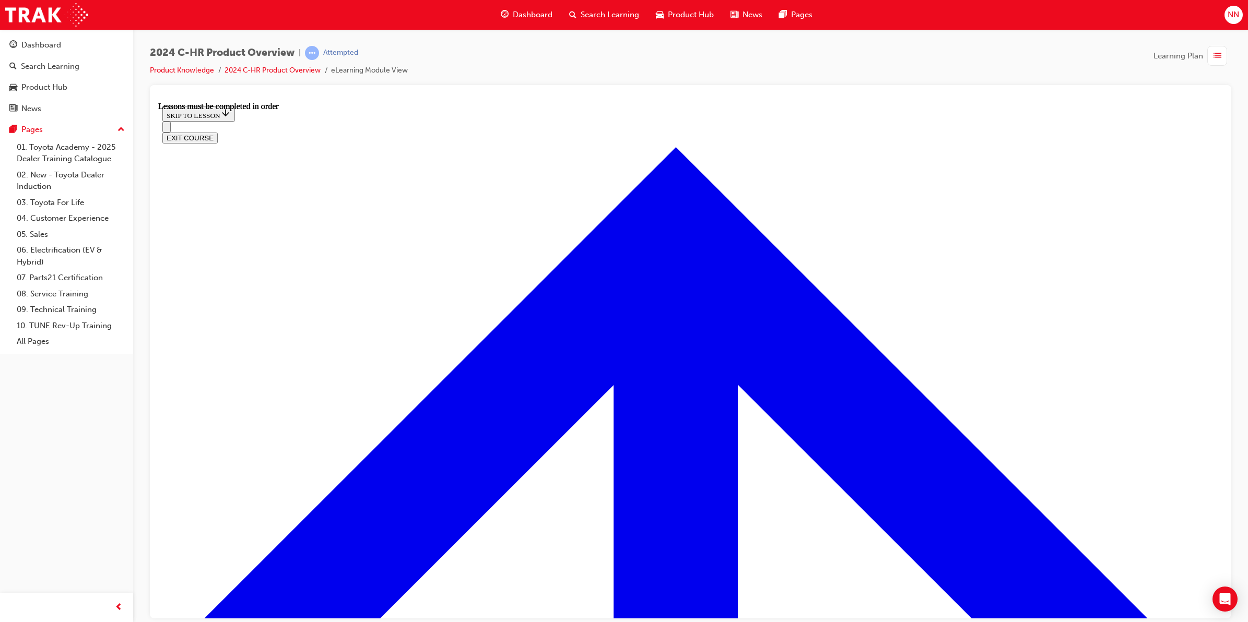
scroll to position [246, 0]
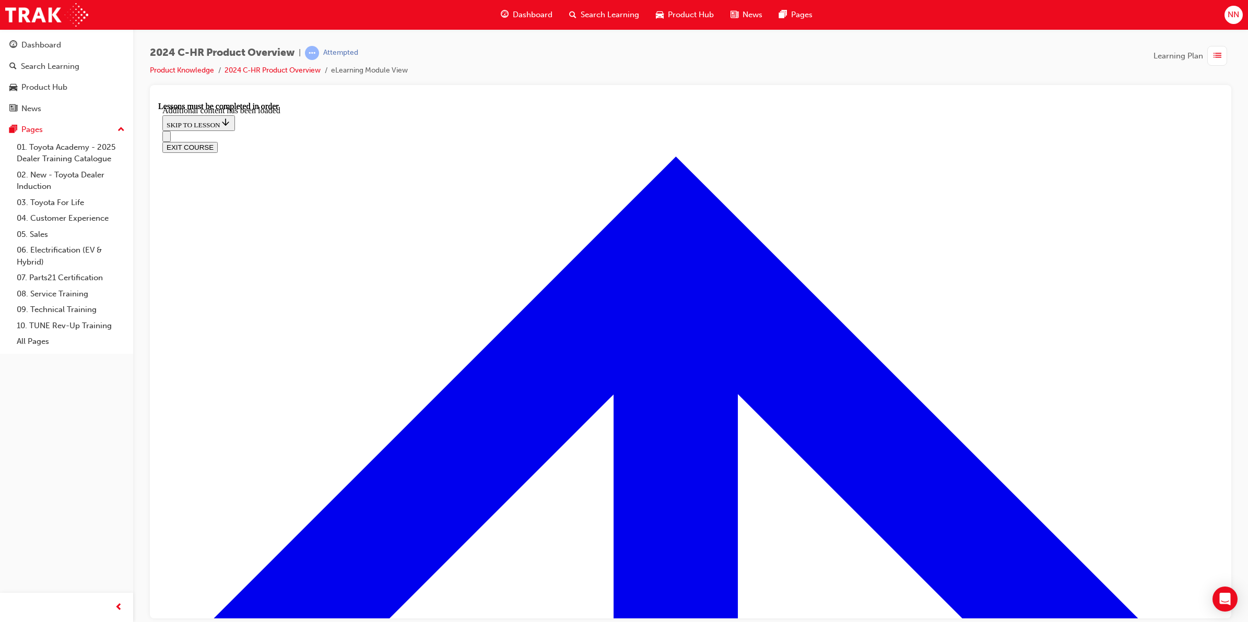
scroll to position [944, 0]
radio input "true"
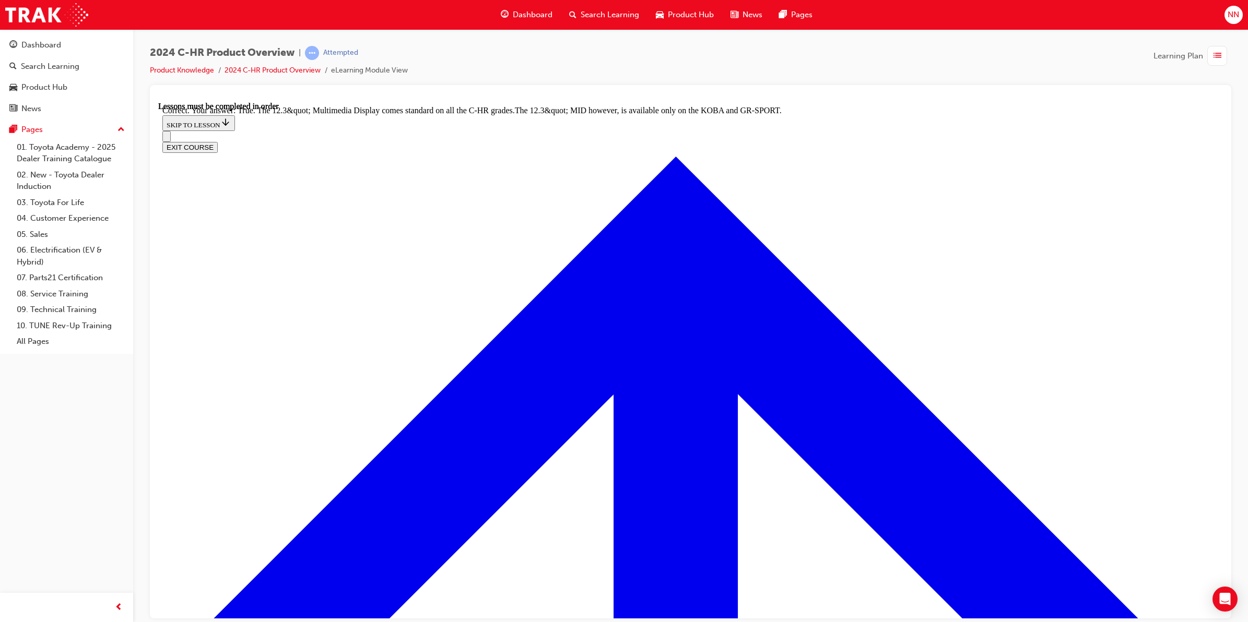
scroll to position [1116, 0]
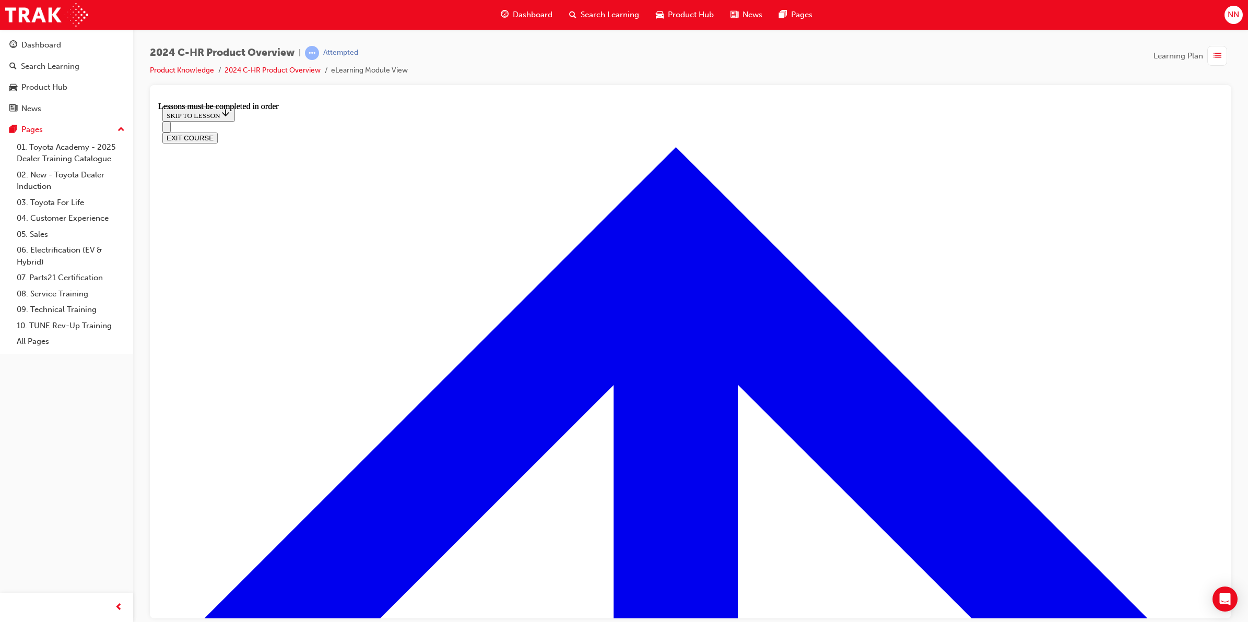
scroll to position [1691, 0]
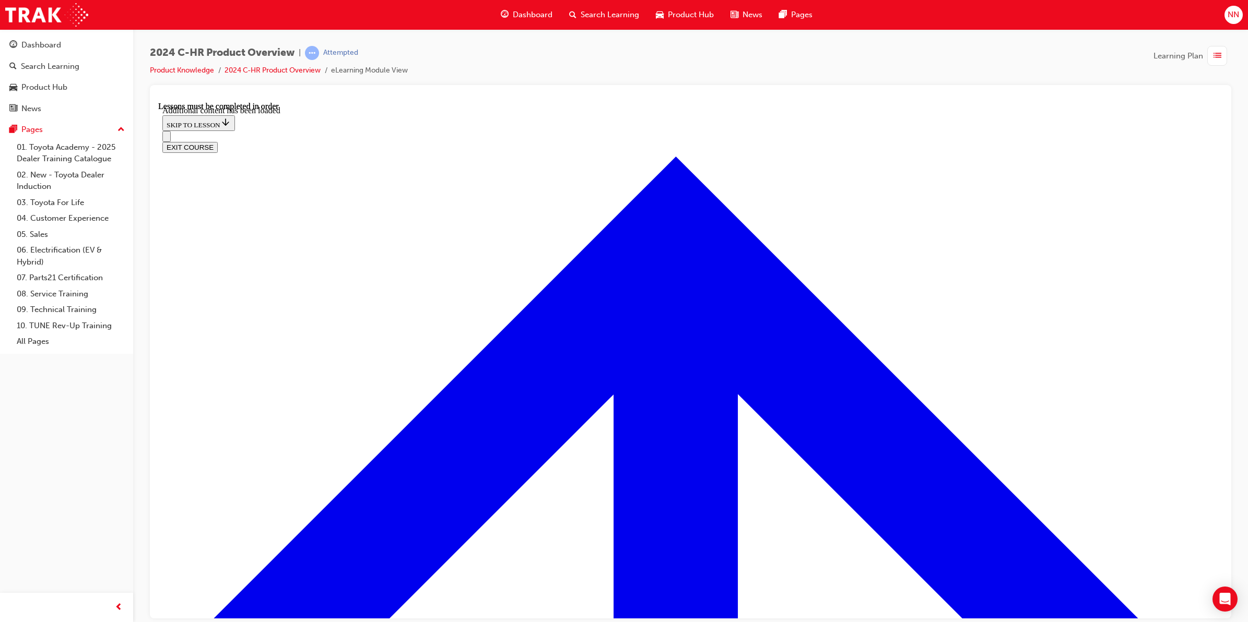
scroll to position [2048, 0]
checkbox input "true"
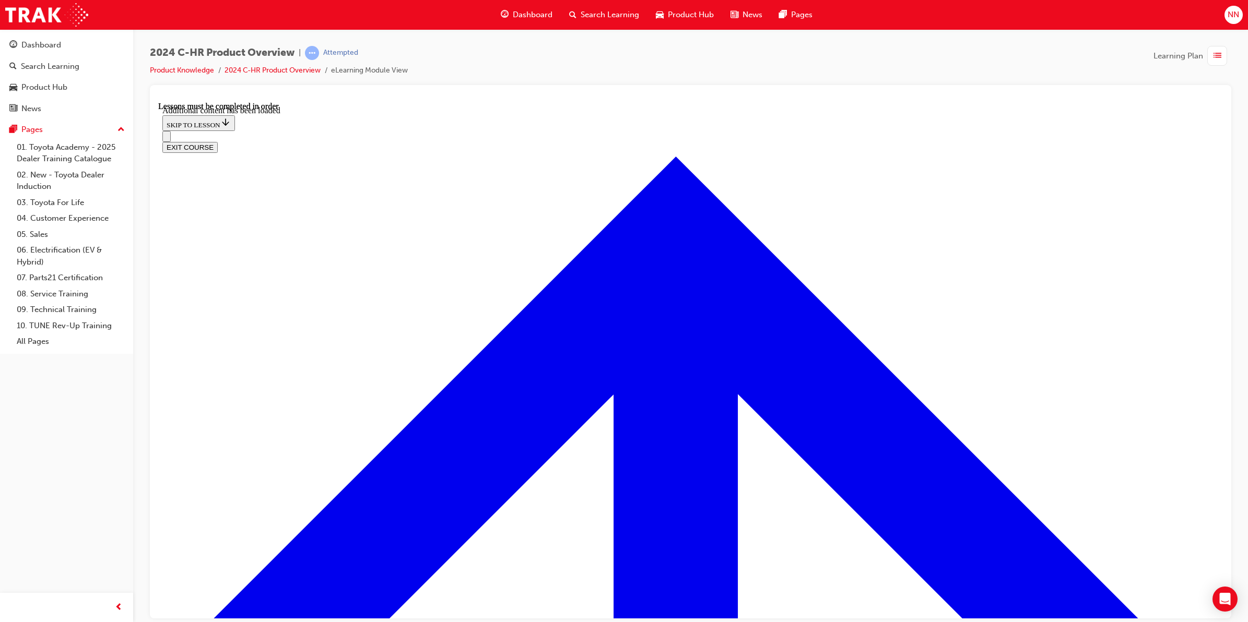
checkbox input "true"
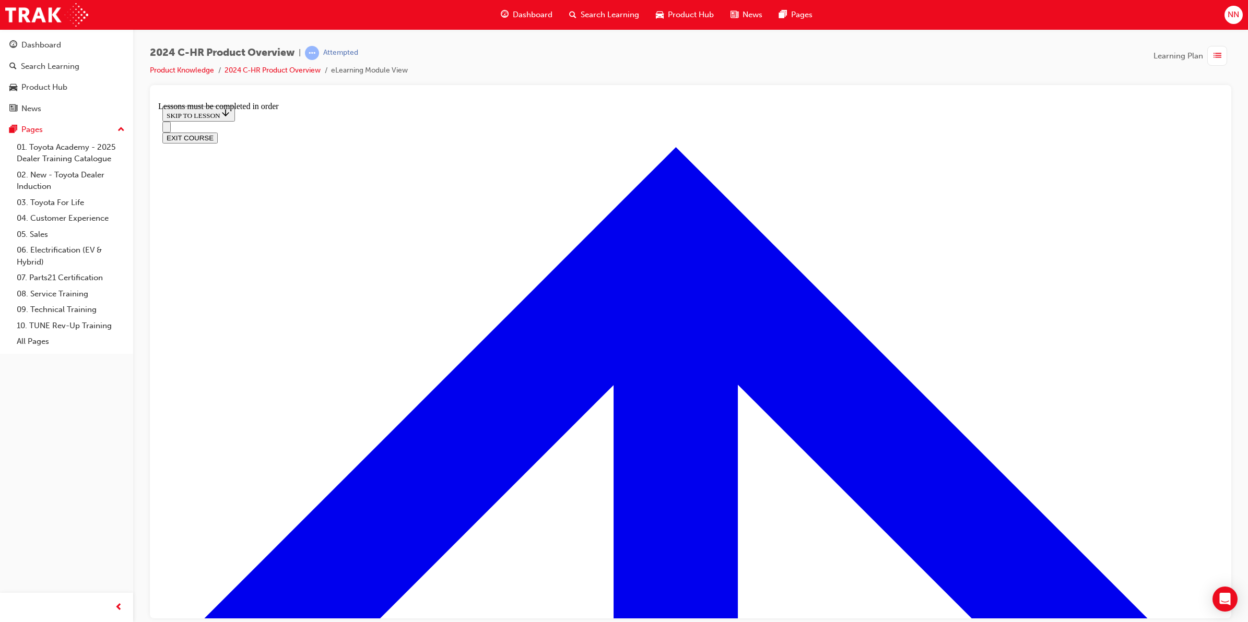
scroll to position [605, 0]
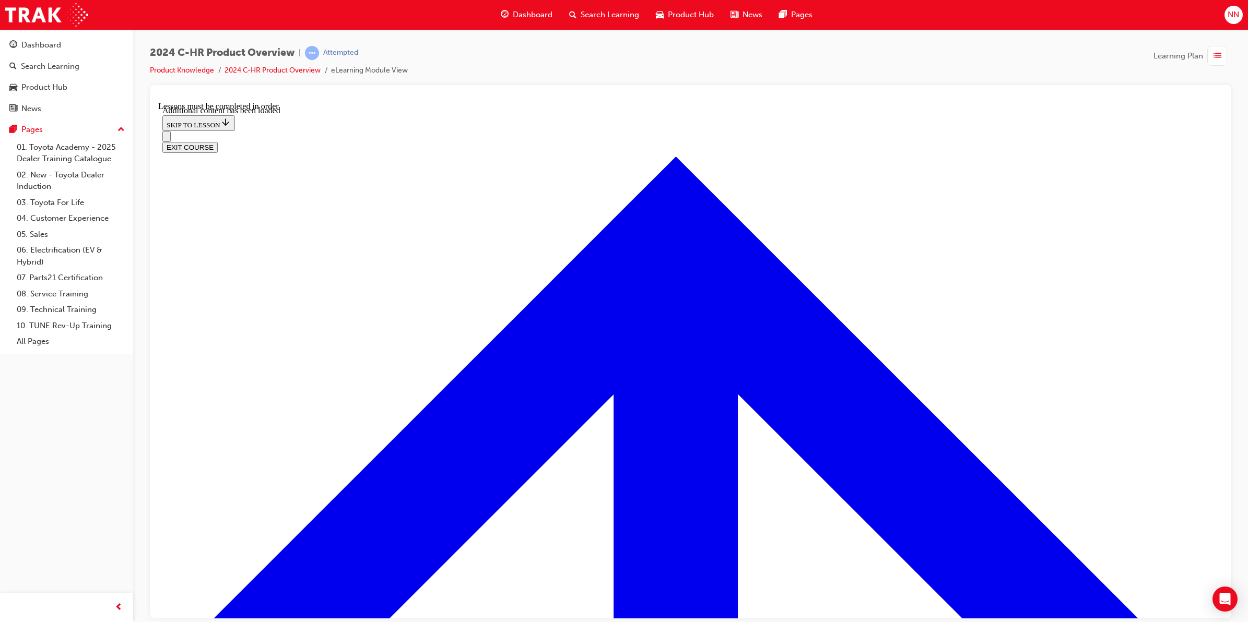
scroll to position [894, 0]
radio input "true"
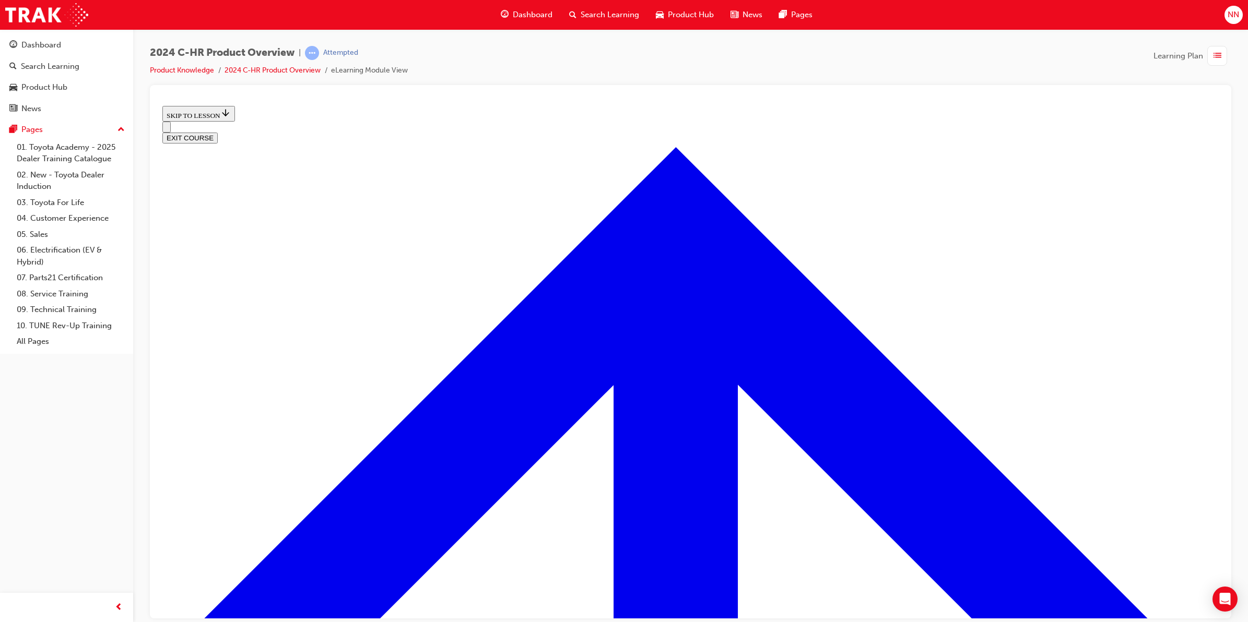
scroll to position [37, 0]
